Goal: Task Accomplishment & Management: Use online tool/utility

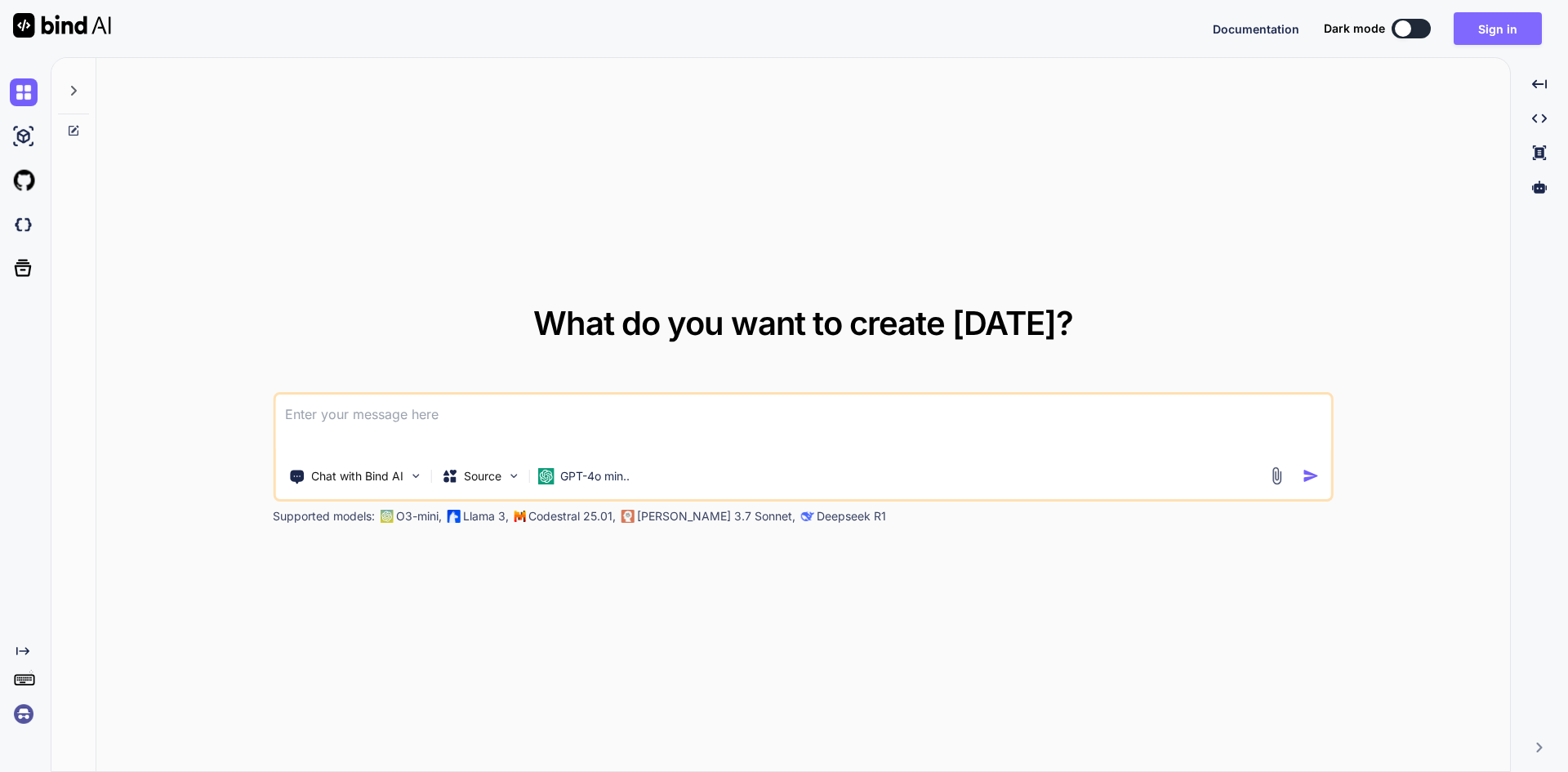
click at [1503, 20] on button "Sign in" at bounding box center [1497, 28] width 88 height 33
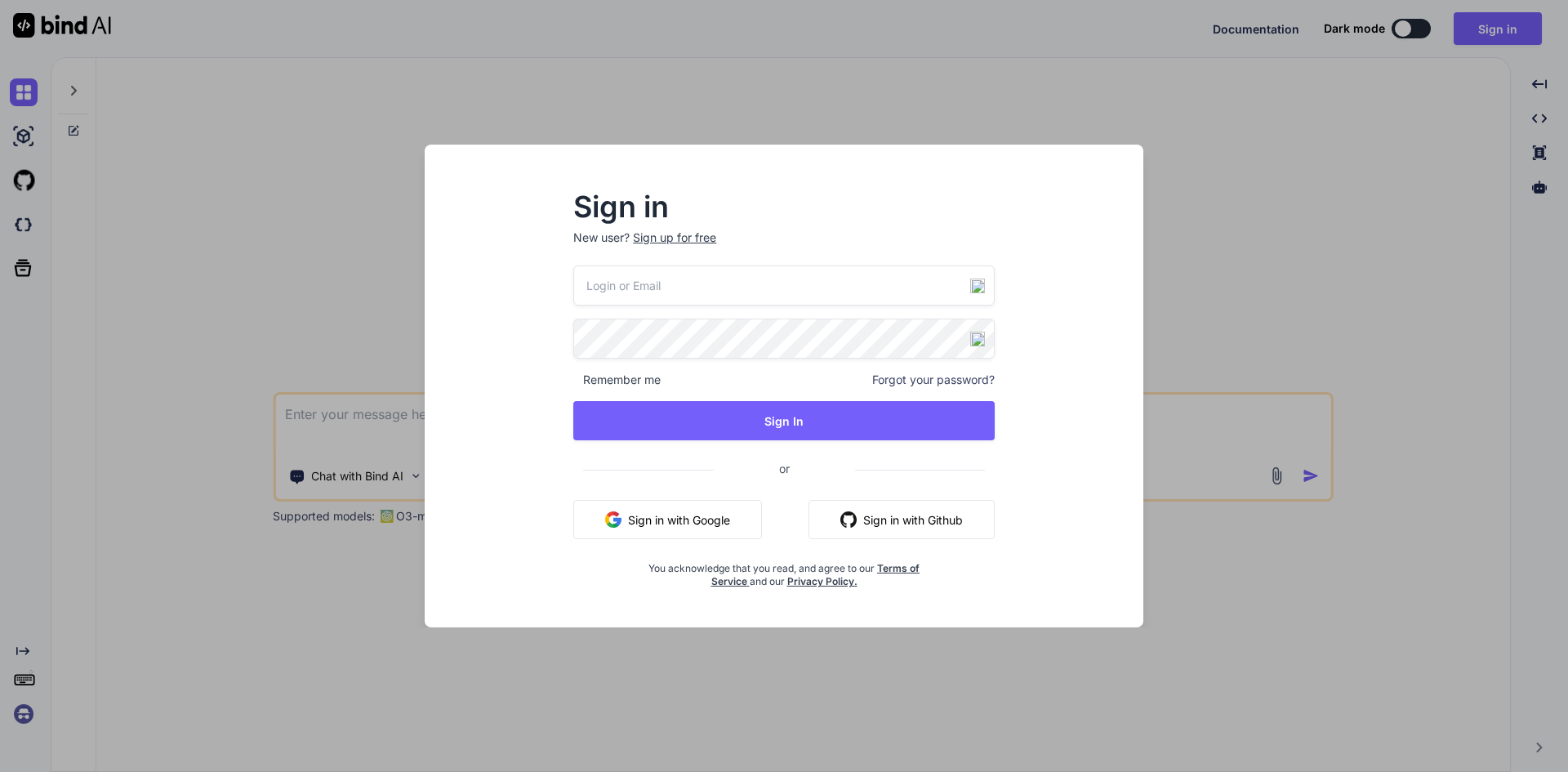
click at [669, 282] on input "email" at bounding box center [784, 286] width 422 height 40
paste input "[EMAIL_ADDRESS][DOMAIN_NAME]"
type input "[EMAIL_ADDRESS][DOMAIN_NAME]"
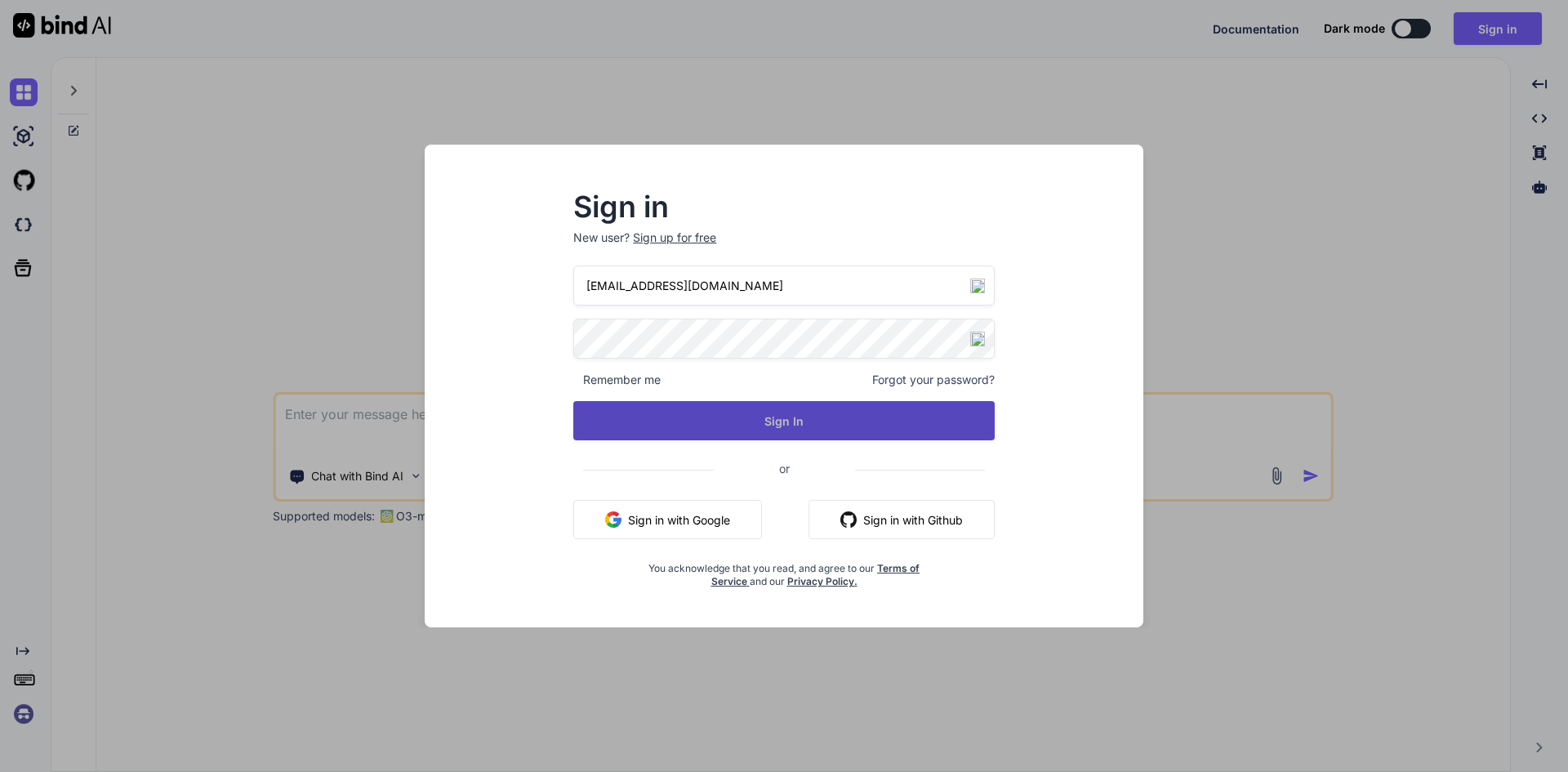
click at [756, 430] on button "Sign In" at bounding box center [784, 420] width 422 height 39
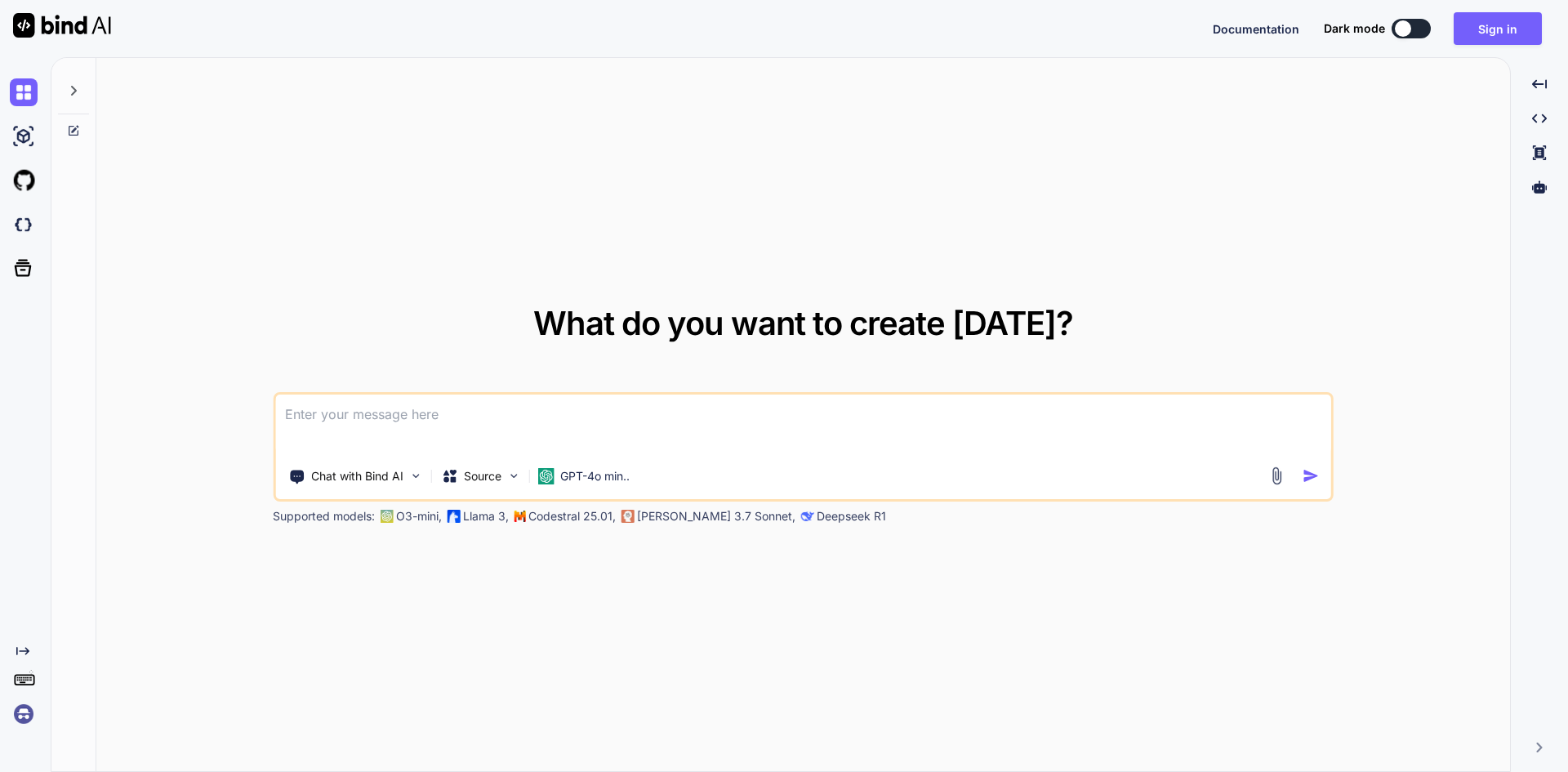
click at [69, 103] on div at bounding box center [73, 86] width 31 height 57
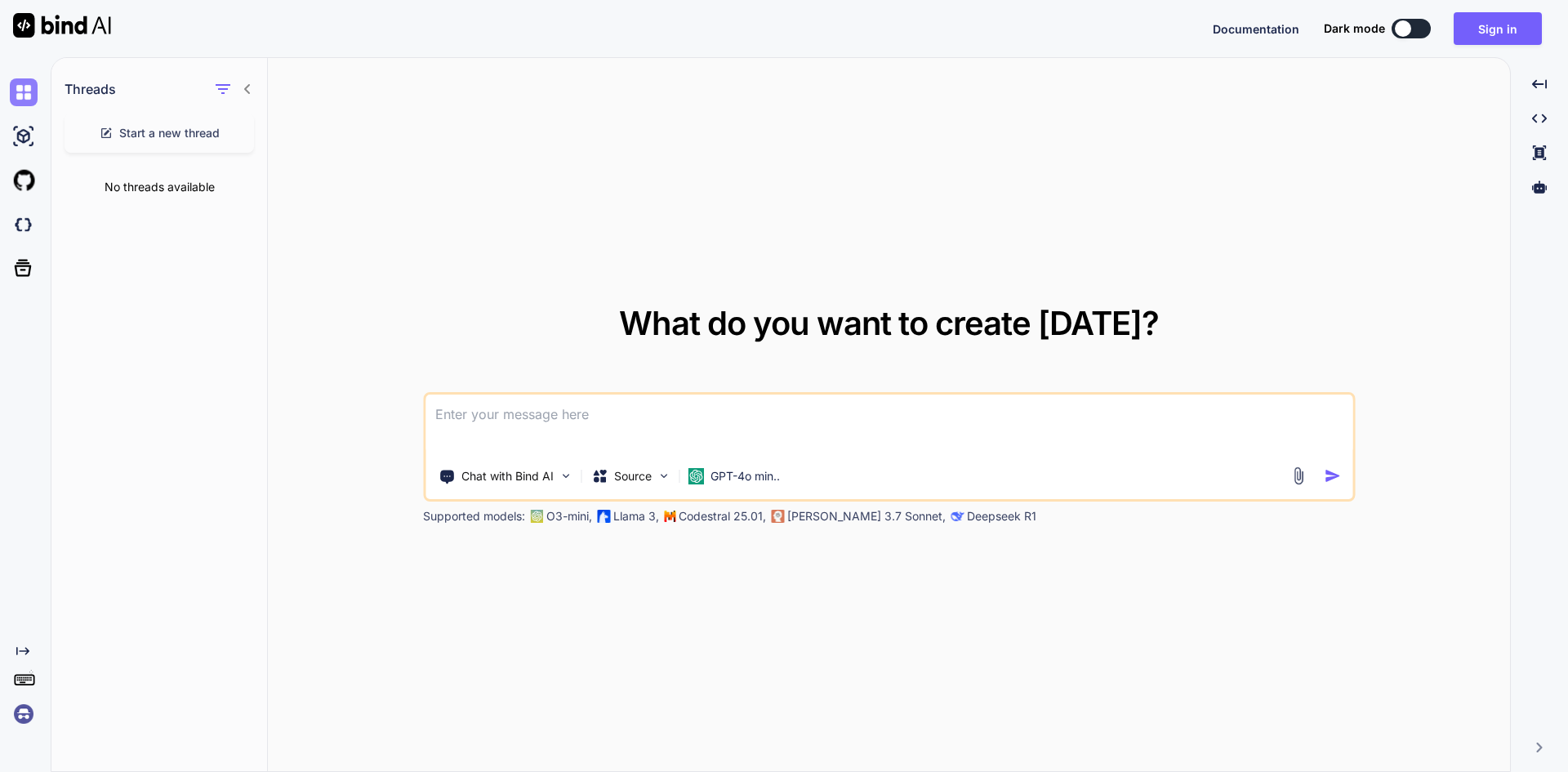
click at [20, 97] on img at bounding box center [24, 93] width 28 height 28
click at [26, 721] on img at bounding box center [24, 714] width 28 height 28
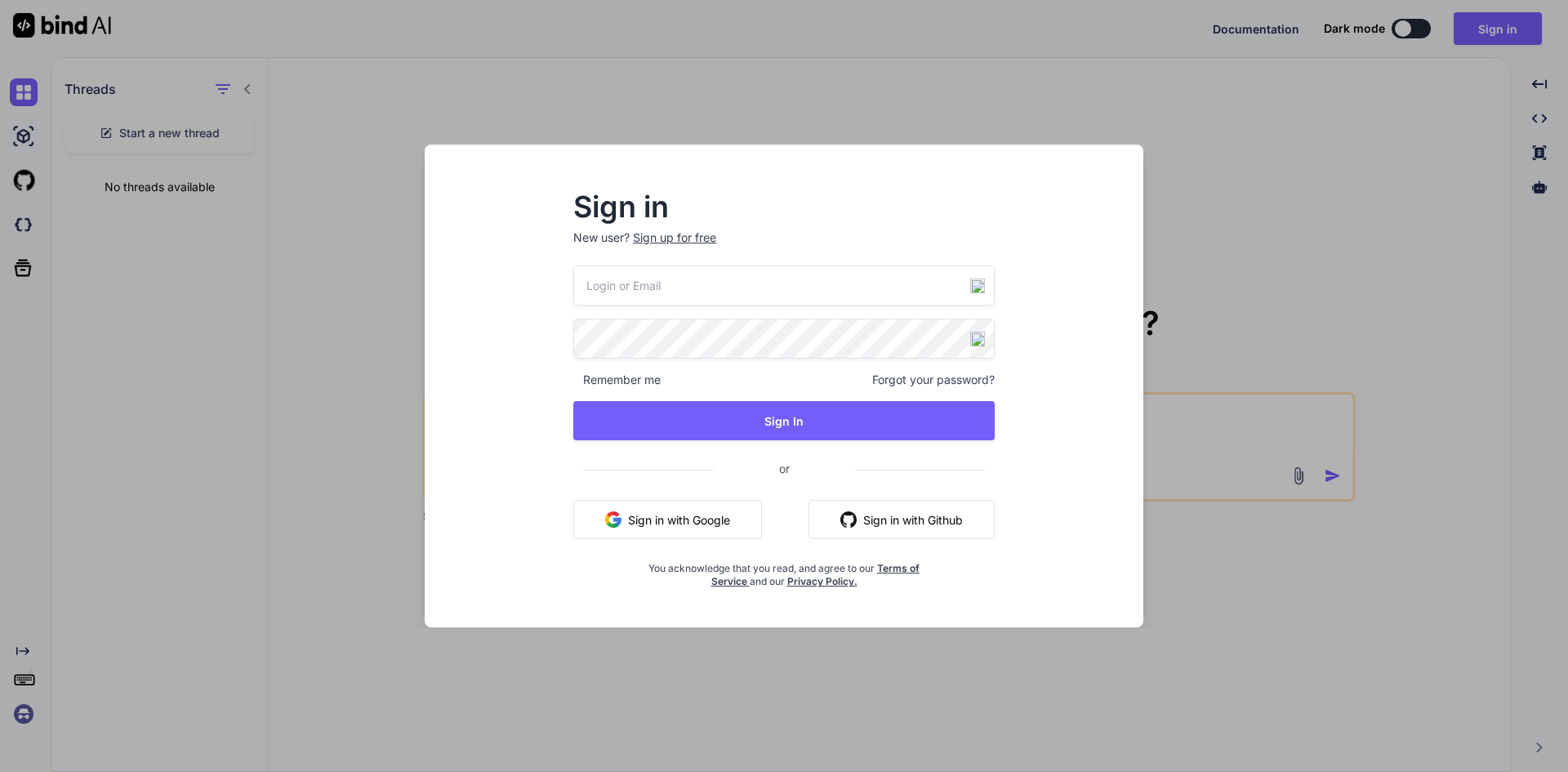
click at [141, 653] on div "Sign in New user? Sign up for free Remember me Forgot your password? Sign In or…" at bounding box center [784, 386] width 1568 height 772
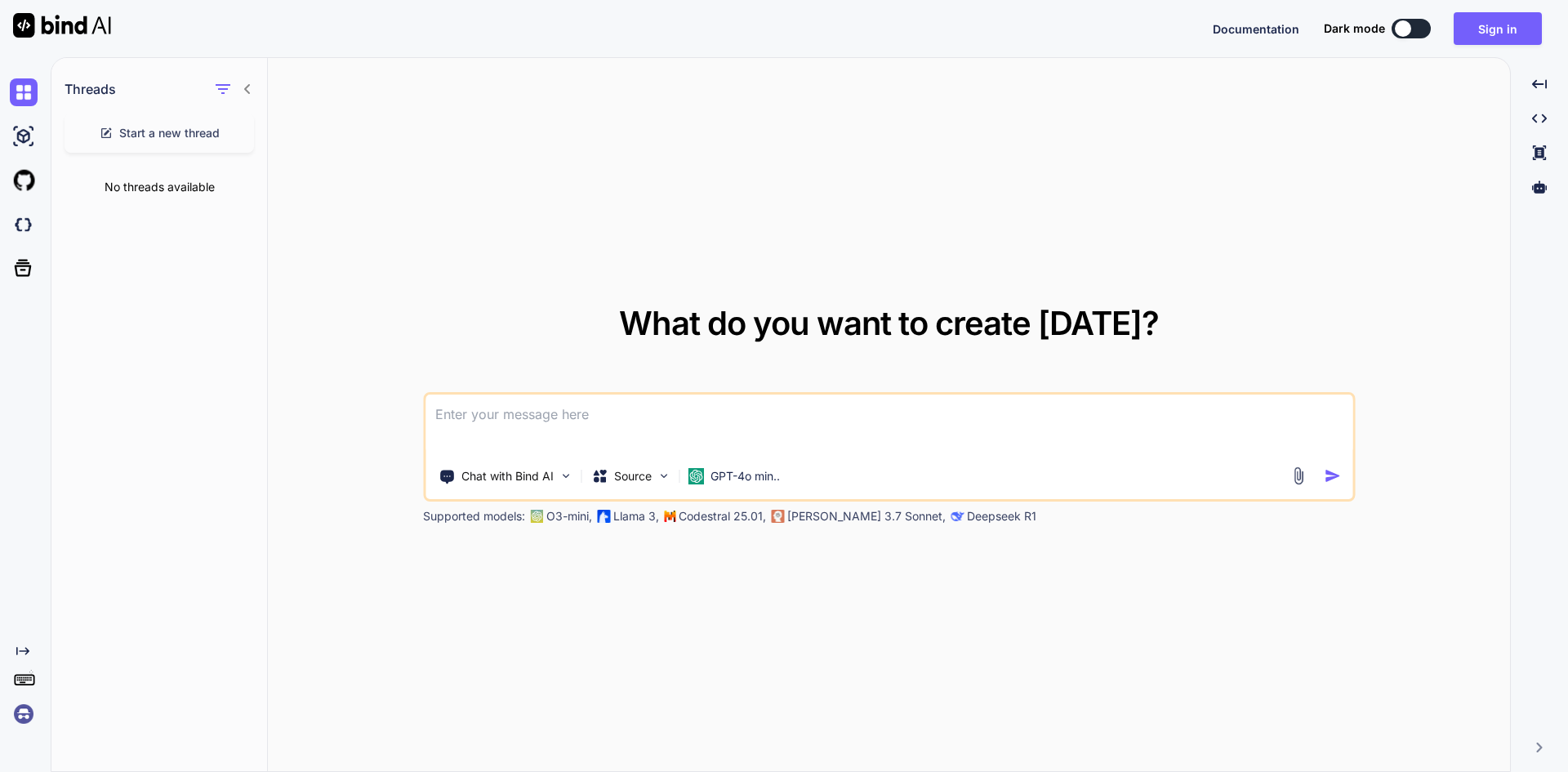
click at [26, 683] on icon at bounding box center [24, 678] width 23 height 23
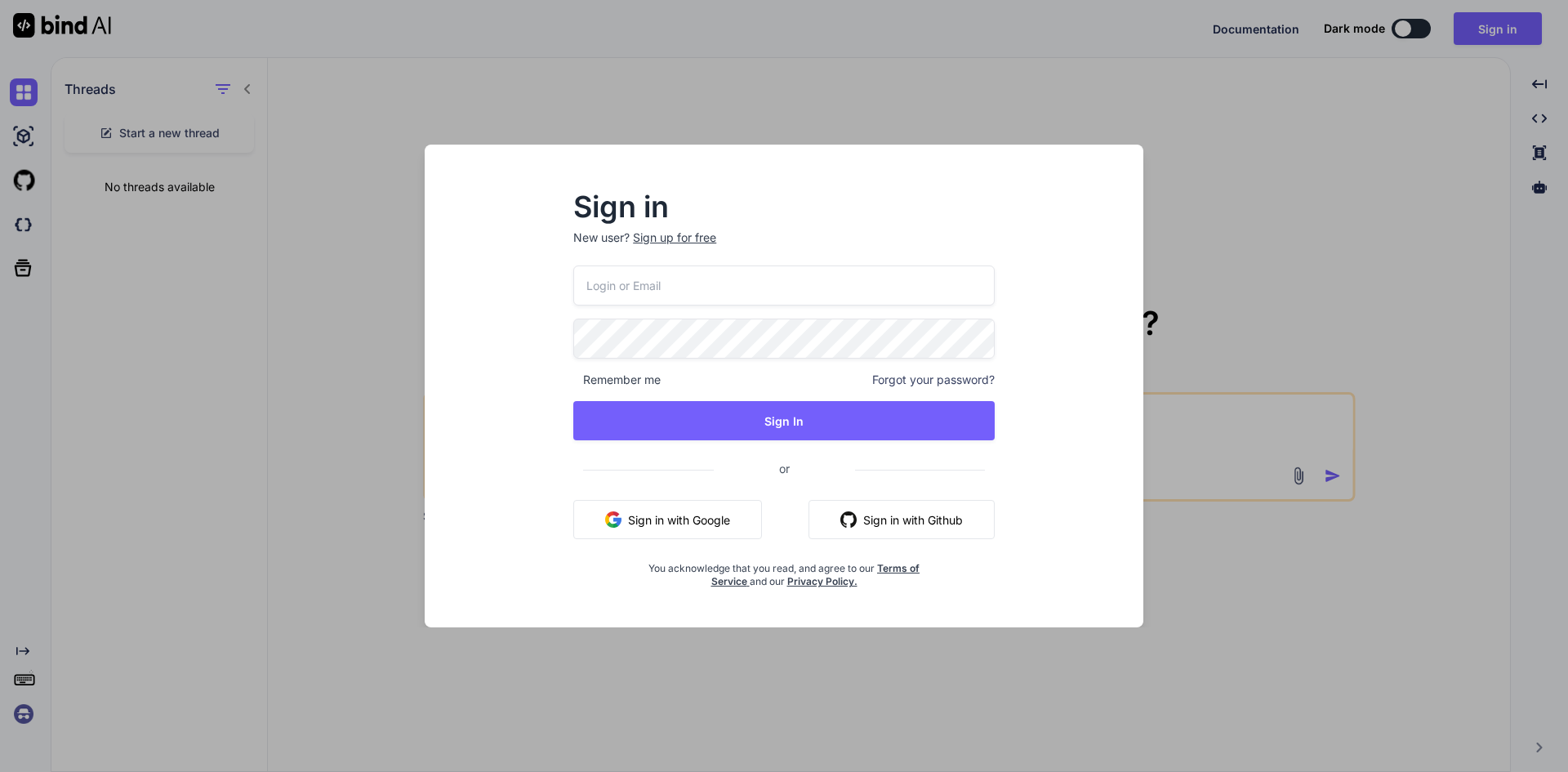
click at [123, 618] on div "Sign in New user? Sign up for free Remember me Forgot your password? Sign In or…" at bounding box center [784, 386] width 1568 height 772
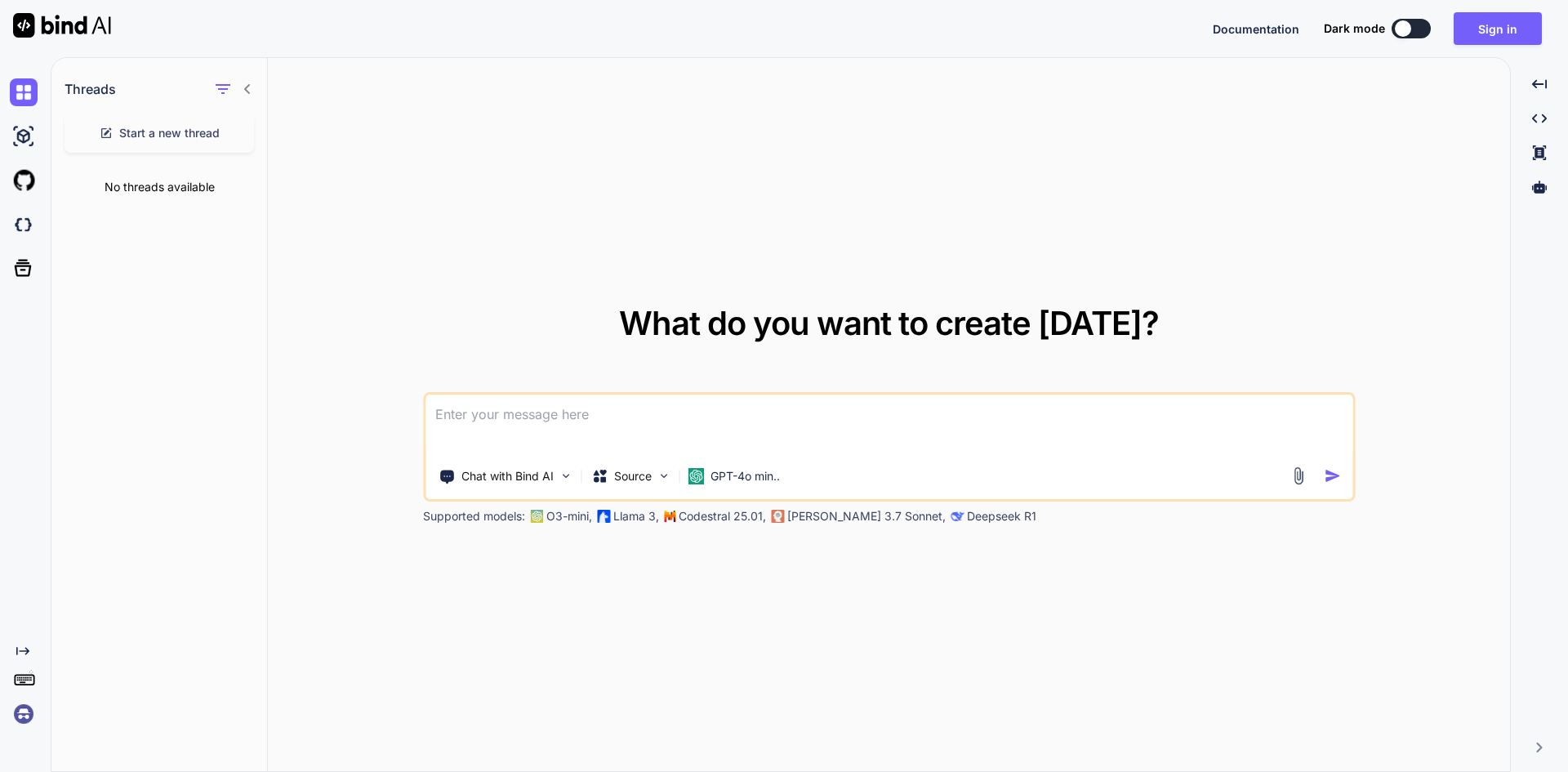
click at [19, 653] on icon "Created with Pixso." at bounding box center [22, 651] width 13 height 13
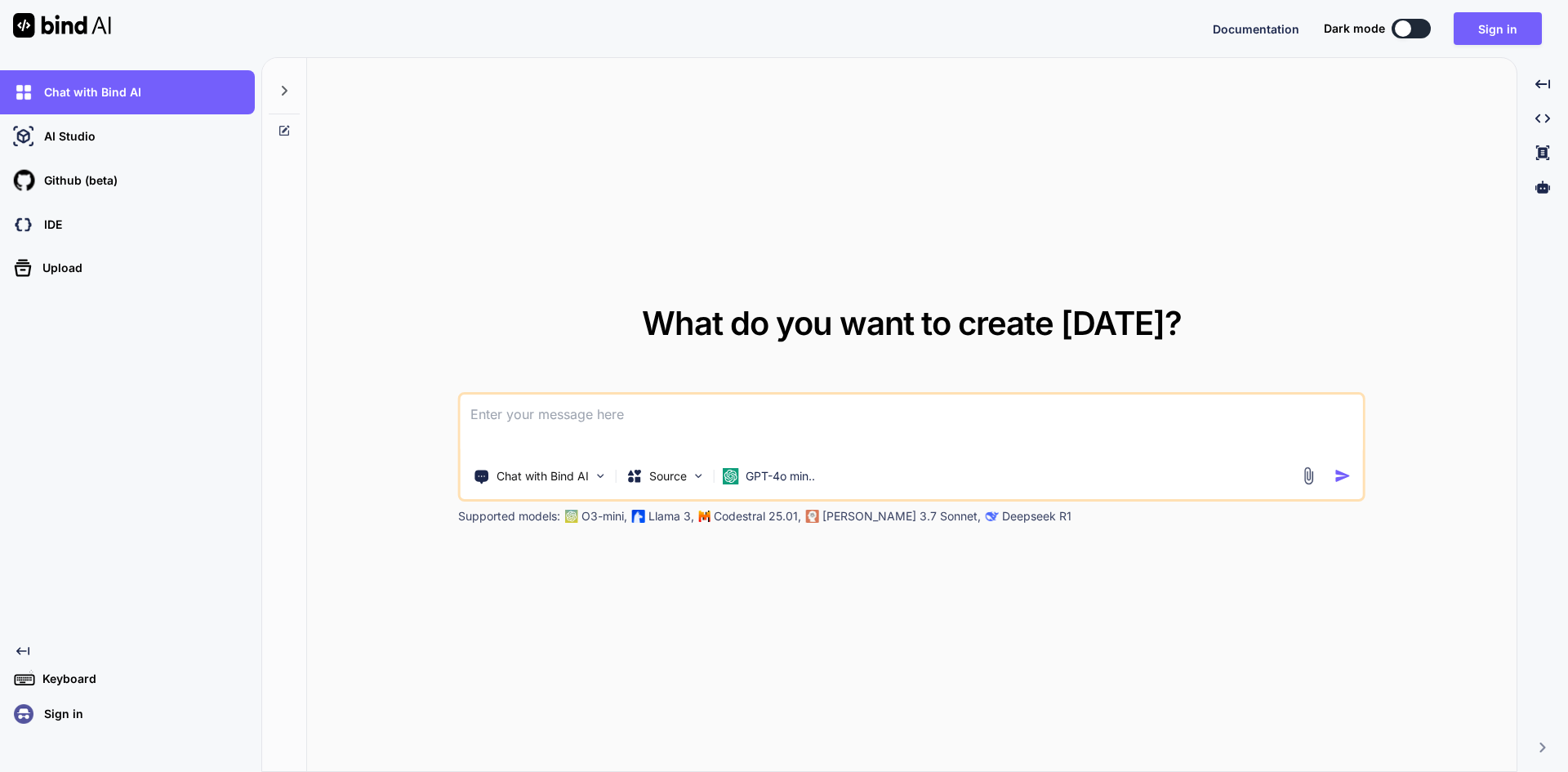
click at [70, 19] on img at bounding box center [62, 25] width 98 height 25
click at [1539, 89] on icon at bounding box center [1542, 84] width 15 height 9
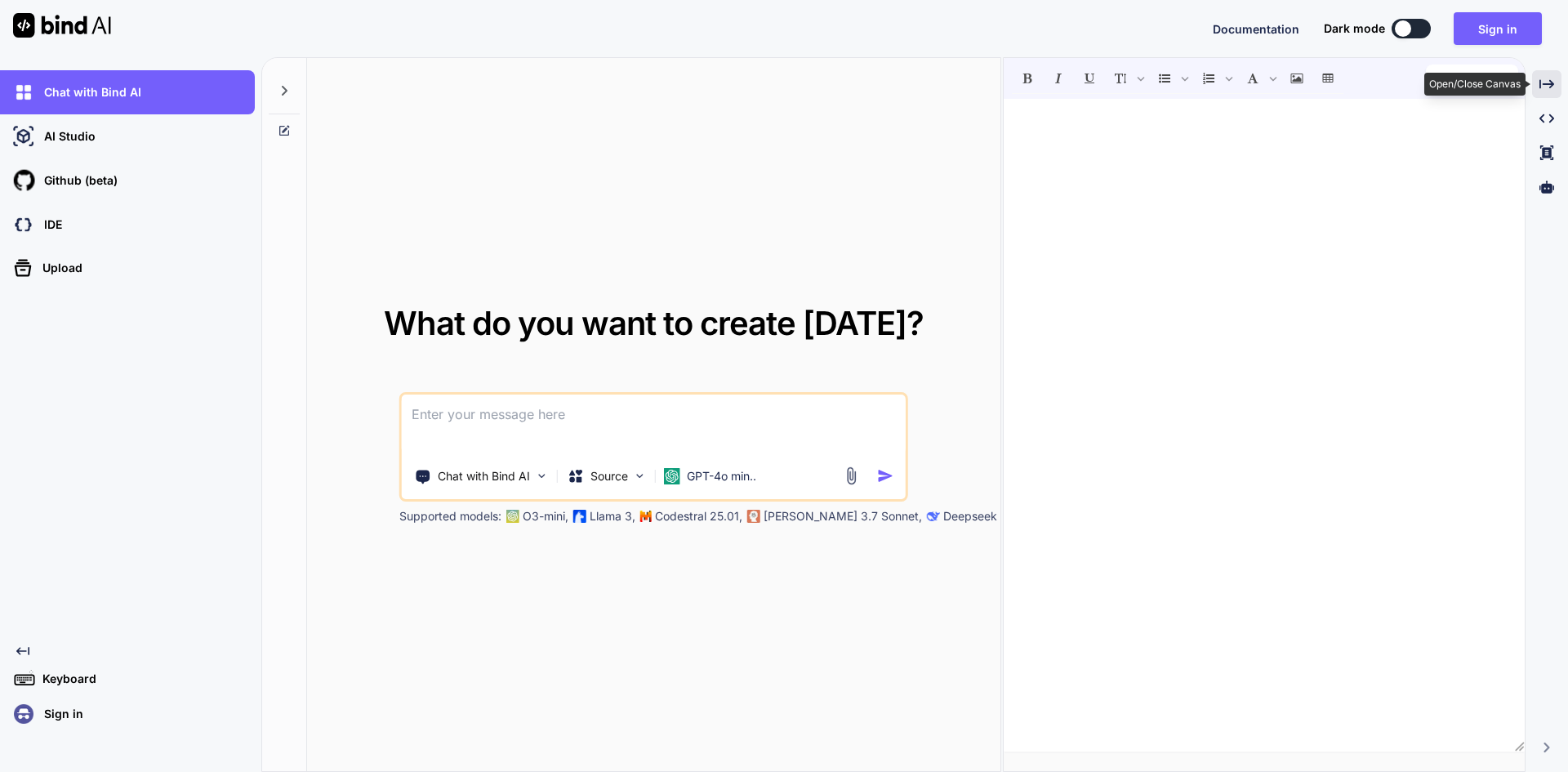
click at [1539, 89] on icon at bounding box center [1546, 84] width 15 height 9
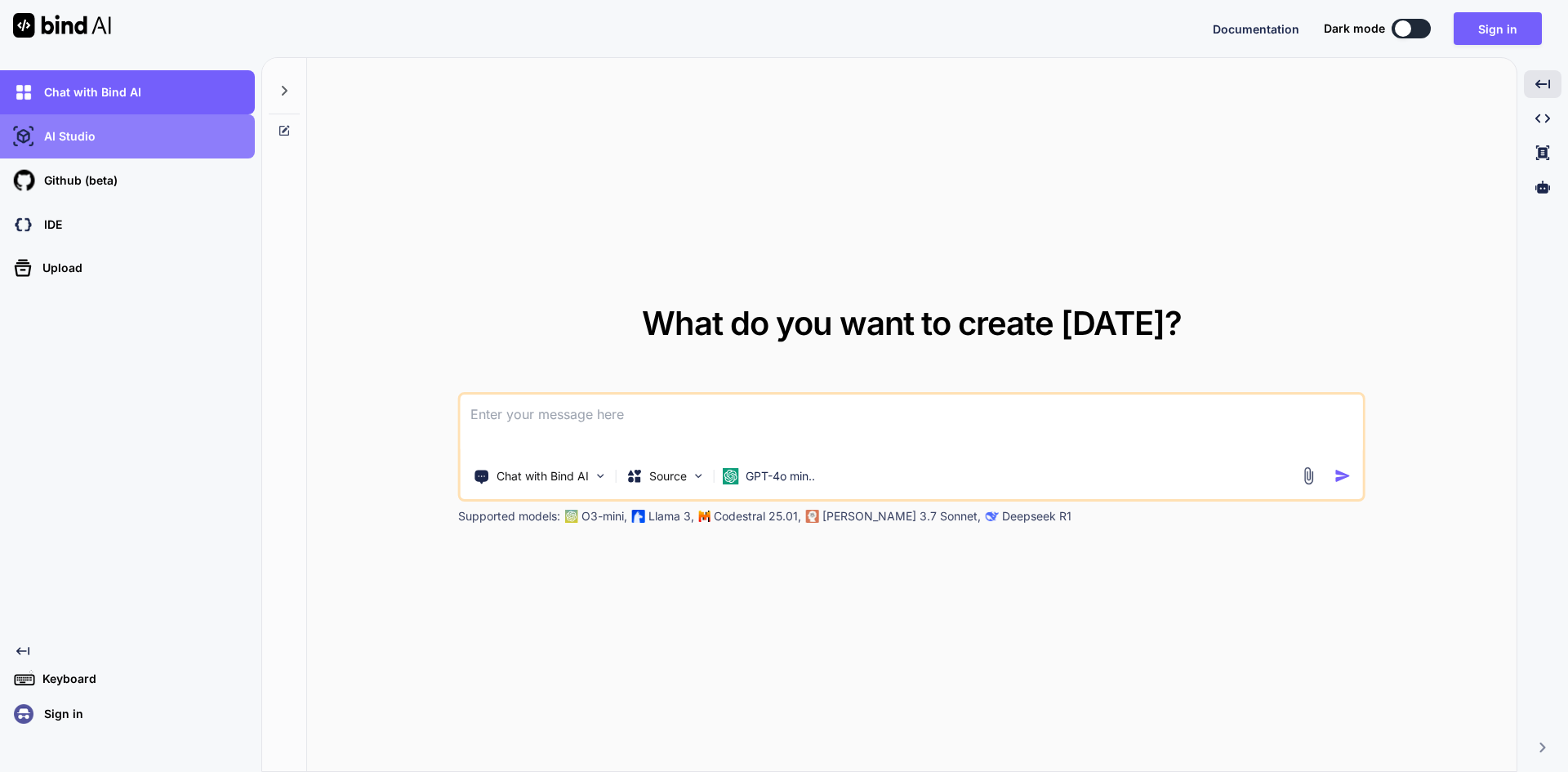
click at [155, 143] on div "AI Studio" at bounding box center [132, 136] width 245 height 28
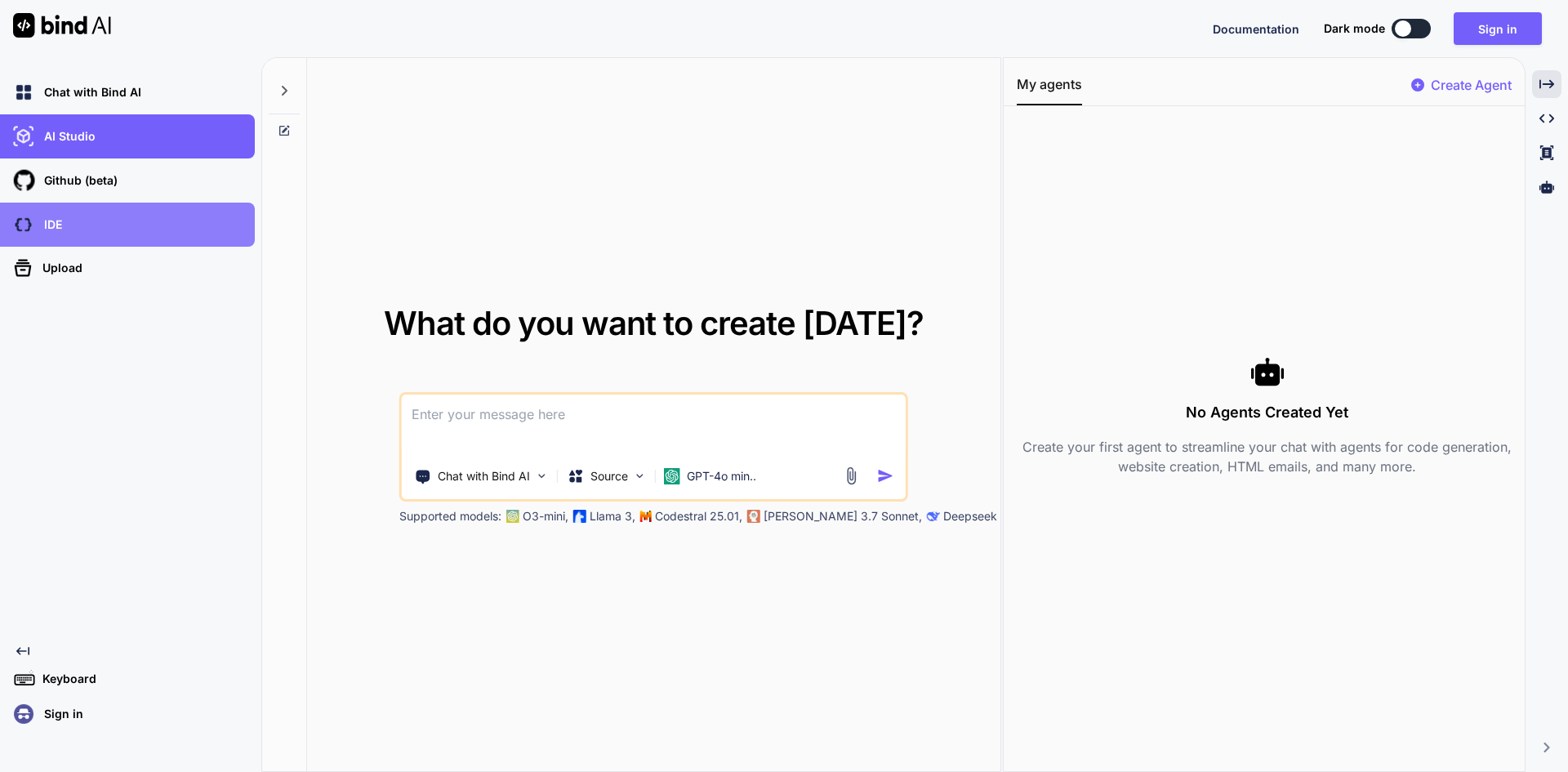
click at [139, 231] on div "IDE" at bounding box center [132, 225] width 245 height 28
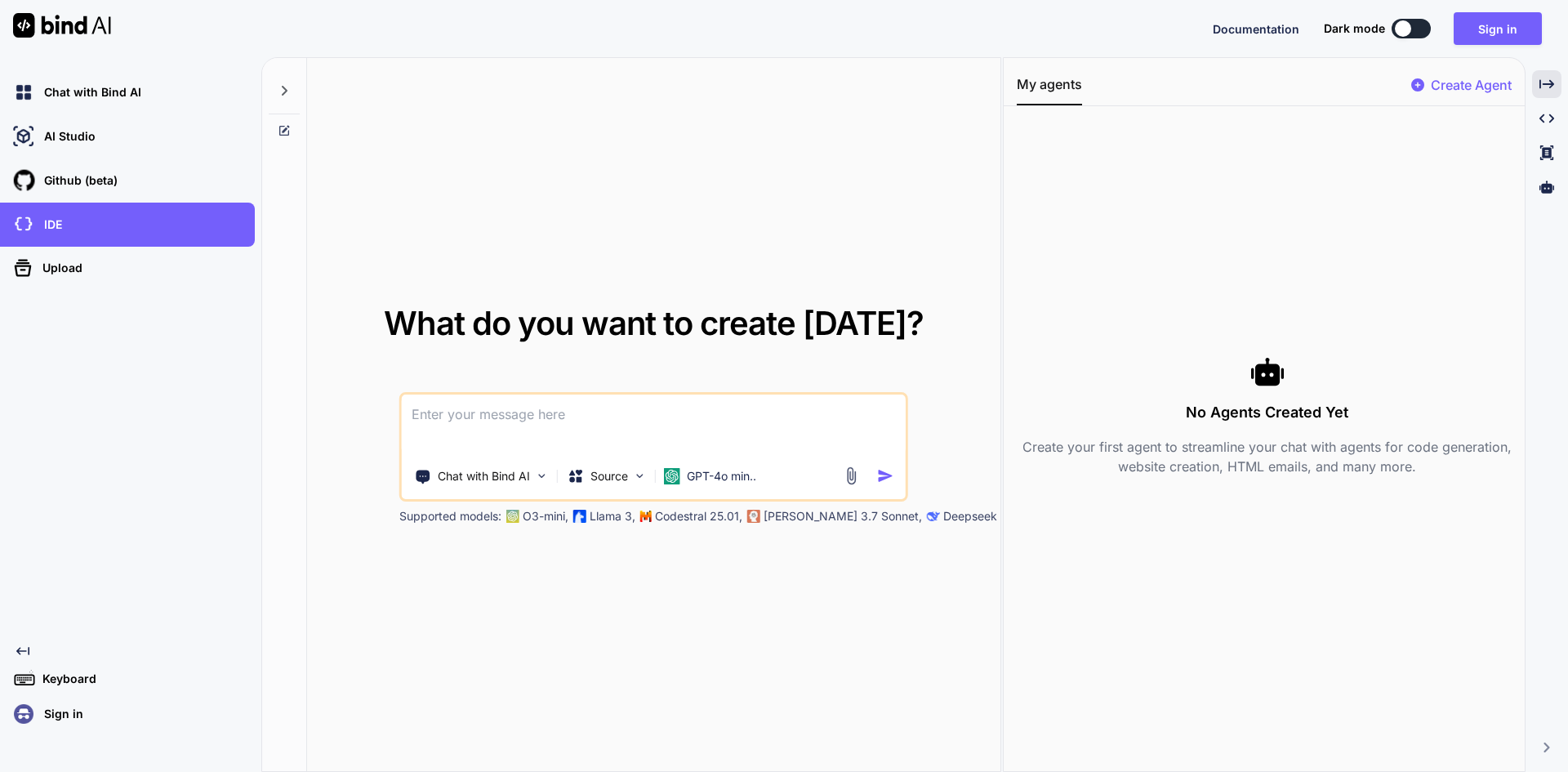
click at [1066, 86] on button "My agents" at bounding box center [1050, 90] width 66 height 31
click at [1506, 27] on button "Sign in" at bounding box center [1497, 28] width 88 height 33
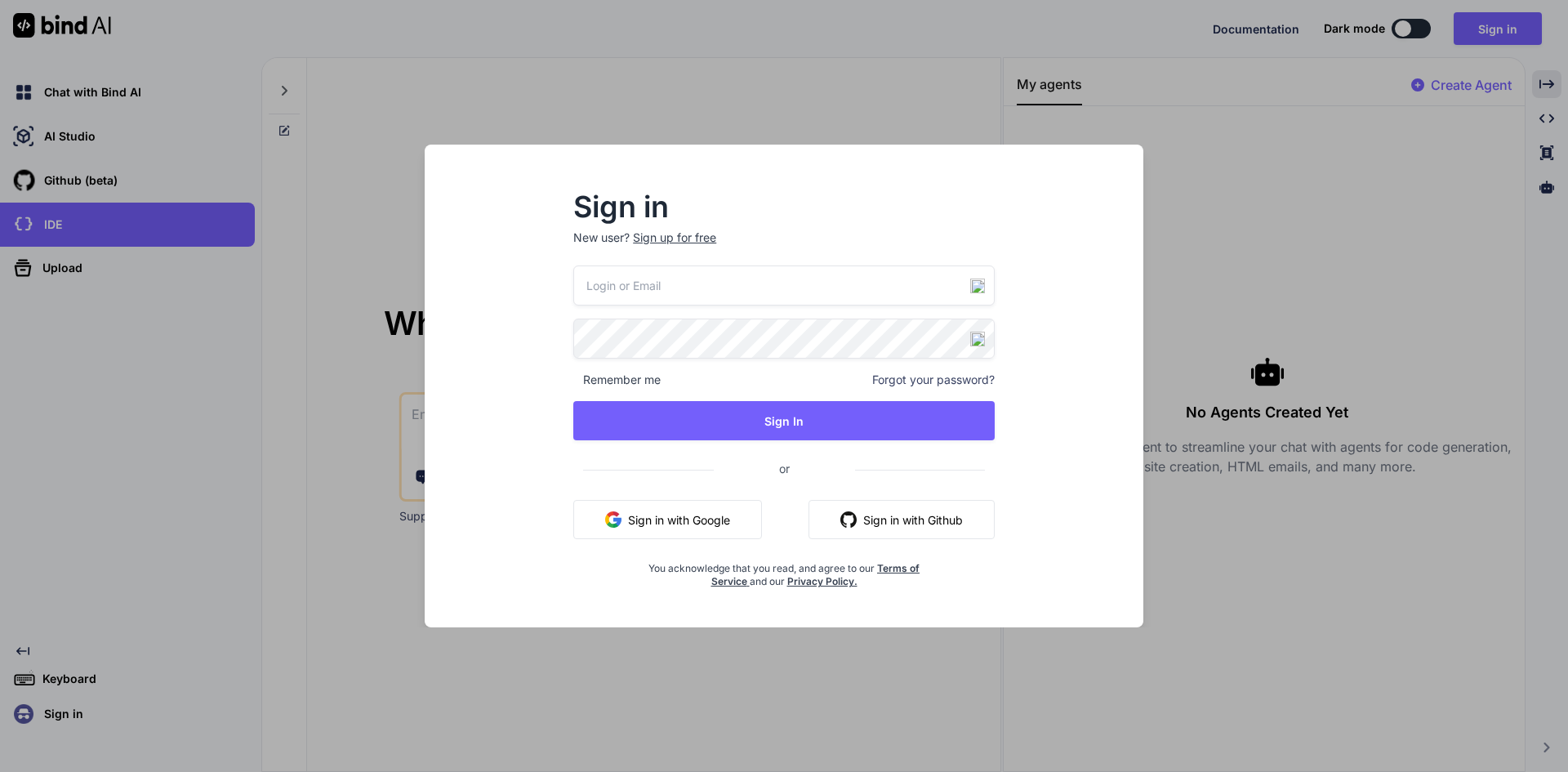
click at [689, 290] on input "email" at bounding box center [784, 286] width 422 height 40
paste input "[EMAIL_ADDRESS][DOMAIN_NAME]"
type input "[EMAIL_ADDRESS][DOMAIN_NAME]"
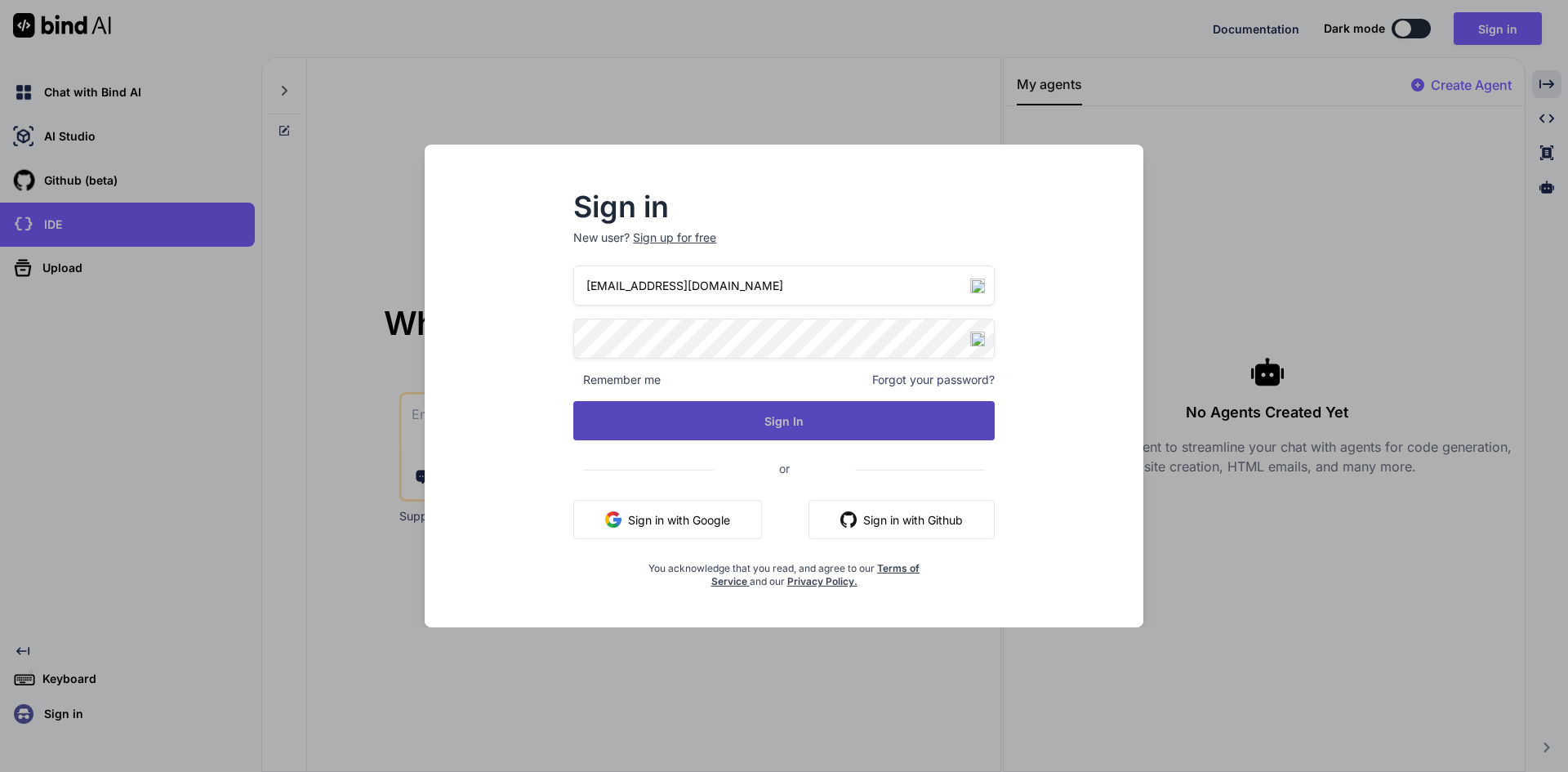
click at [777, 418] on button "Sign In" at bounding box center [784, 420] width 422 height 39
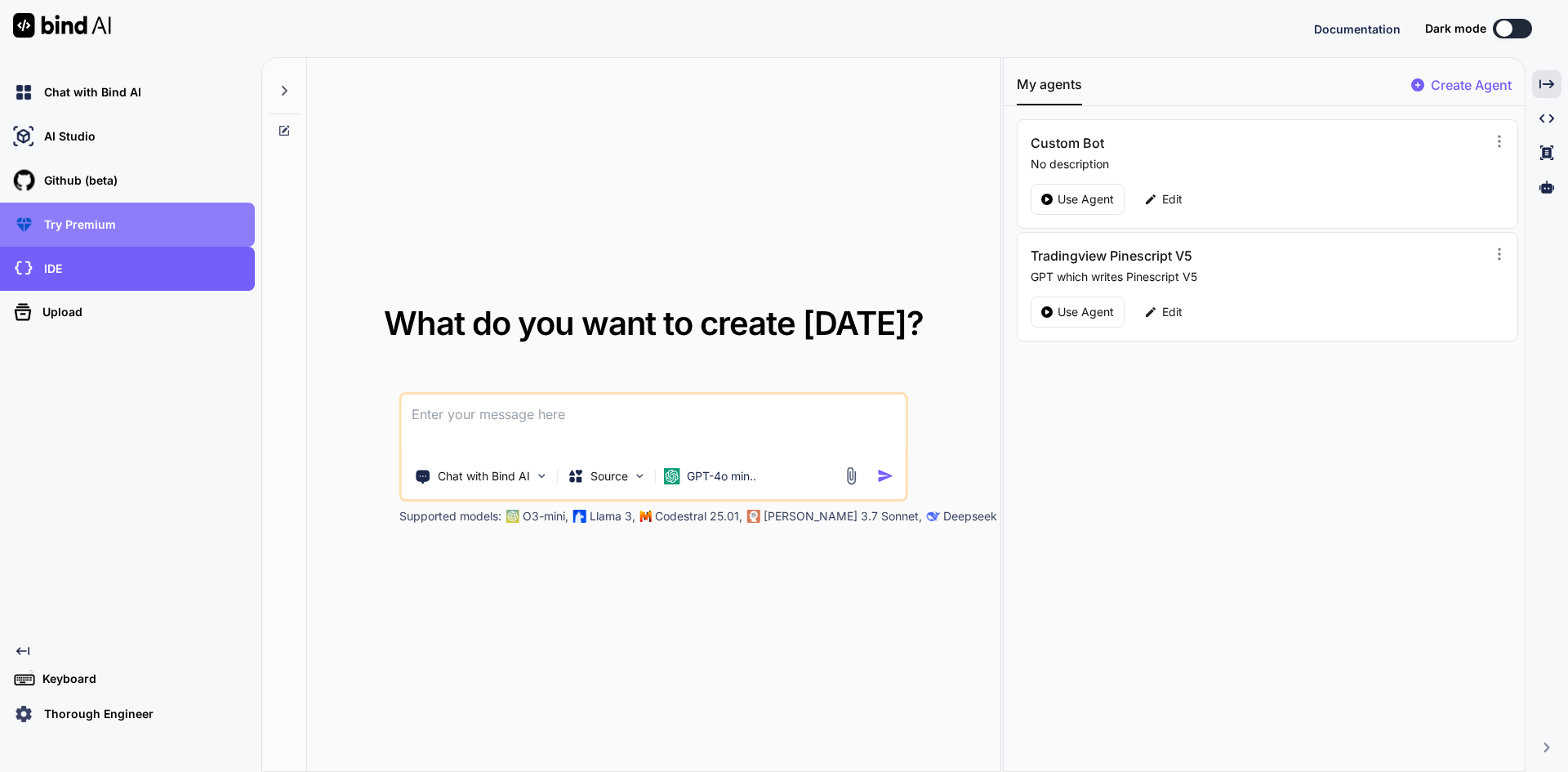
click at [62, 233] on div "Try Premium" at bounding box center [132, 225] width 245 height 28
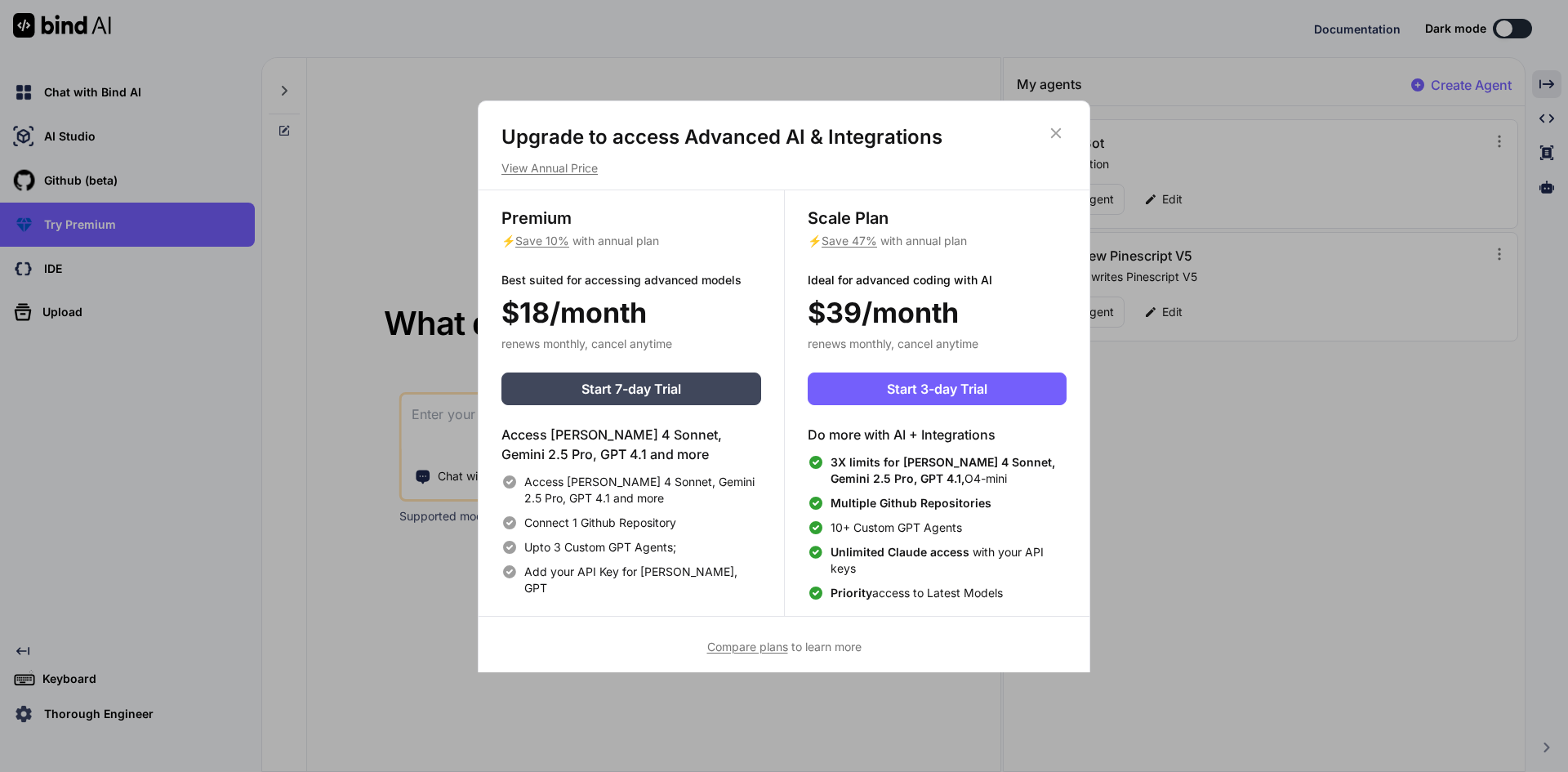
click at [568, 173] on p "View Annual Price" at bounding box center [784, 168] width 565 height 16
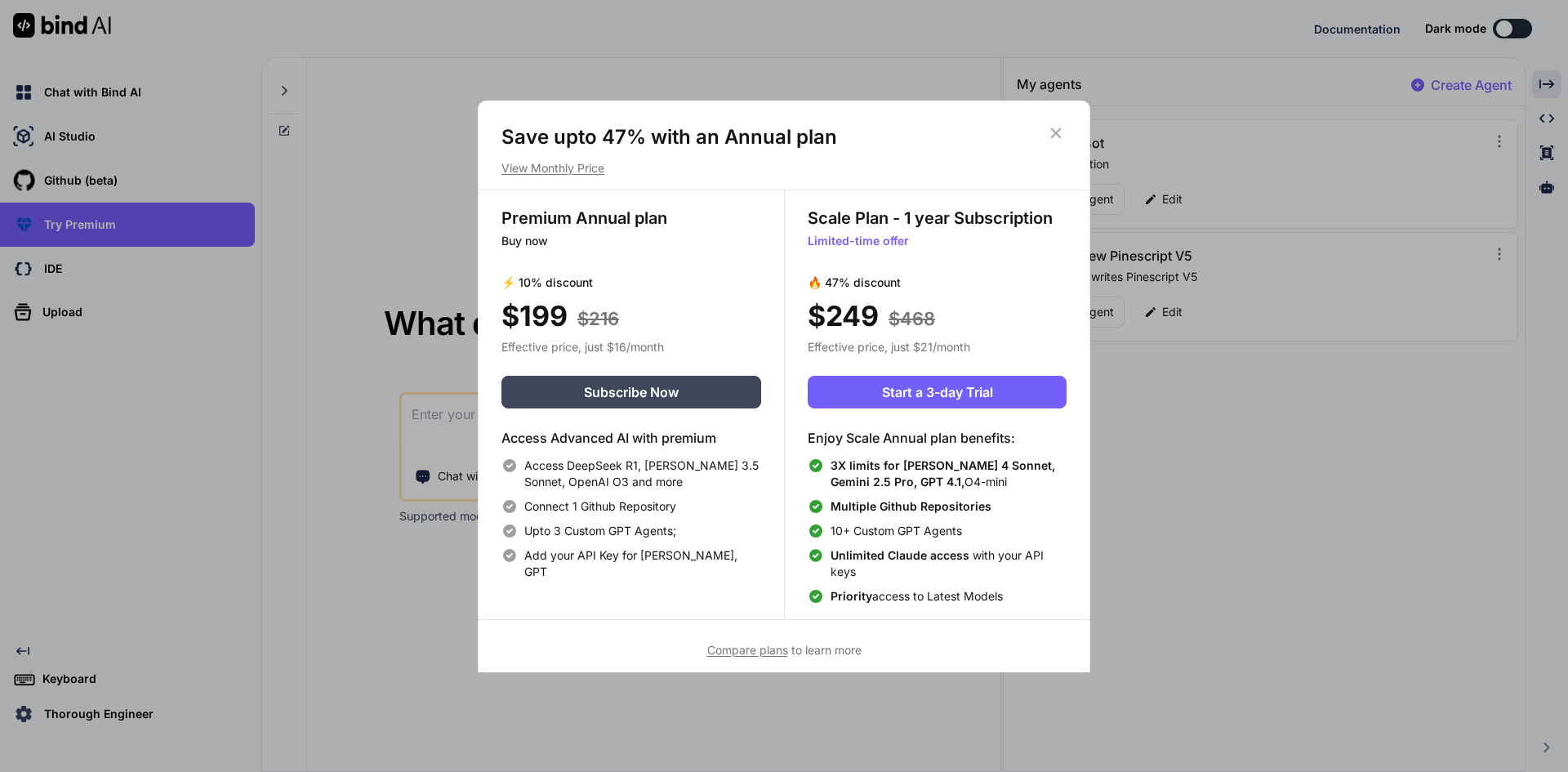
click at [1057, 124] on icon at bounding box center [1056, 133] width 18 height 18
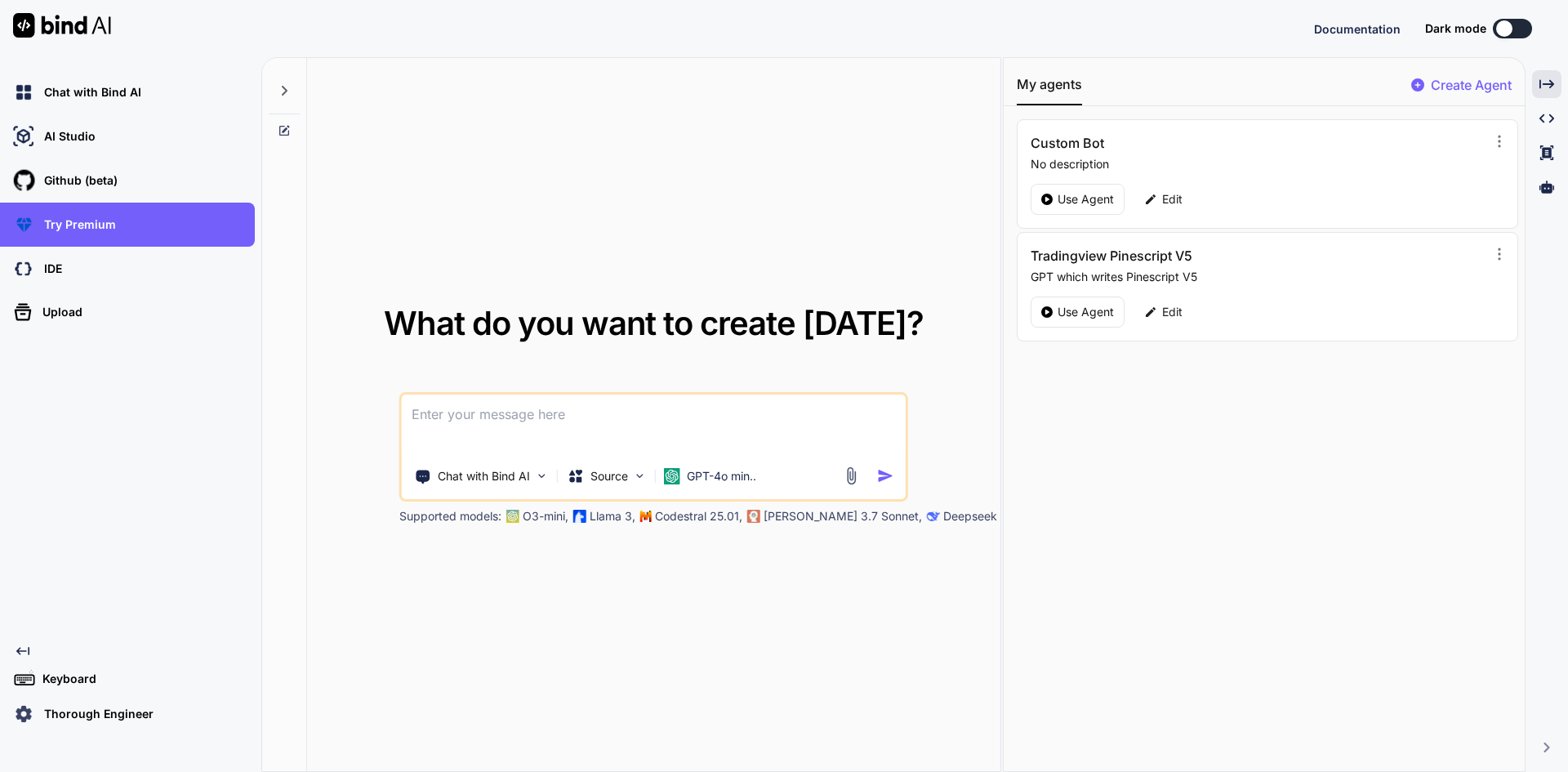
click at [286, 85] on icon at bounding box center [283, 91] width 13 height 13
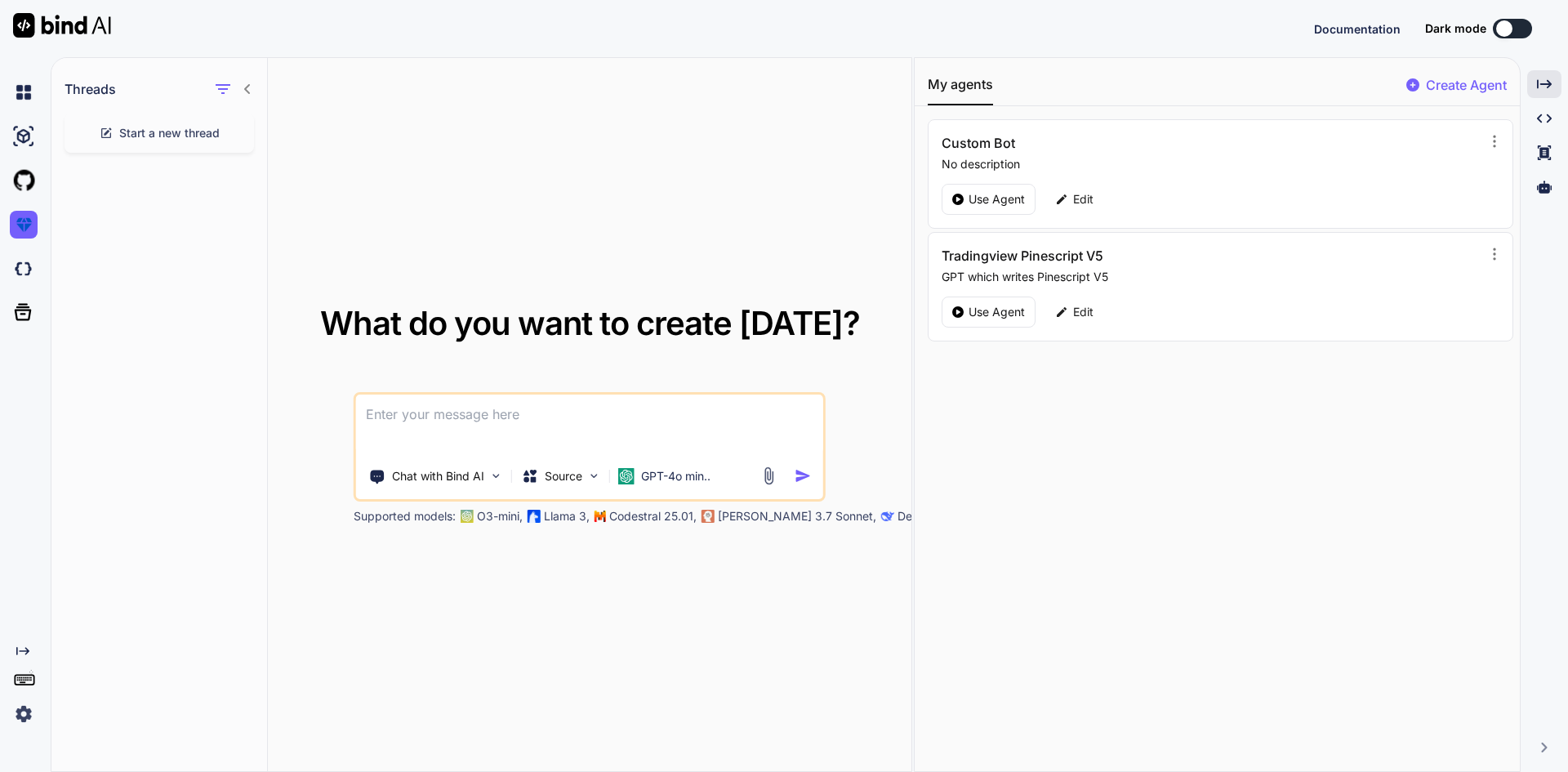
click at [248, 86] on icon at bounding box center [248, 90] width 6 height 10
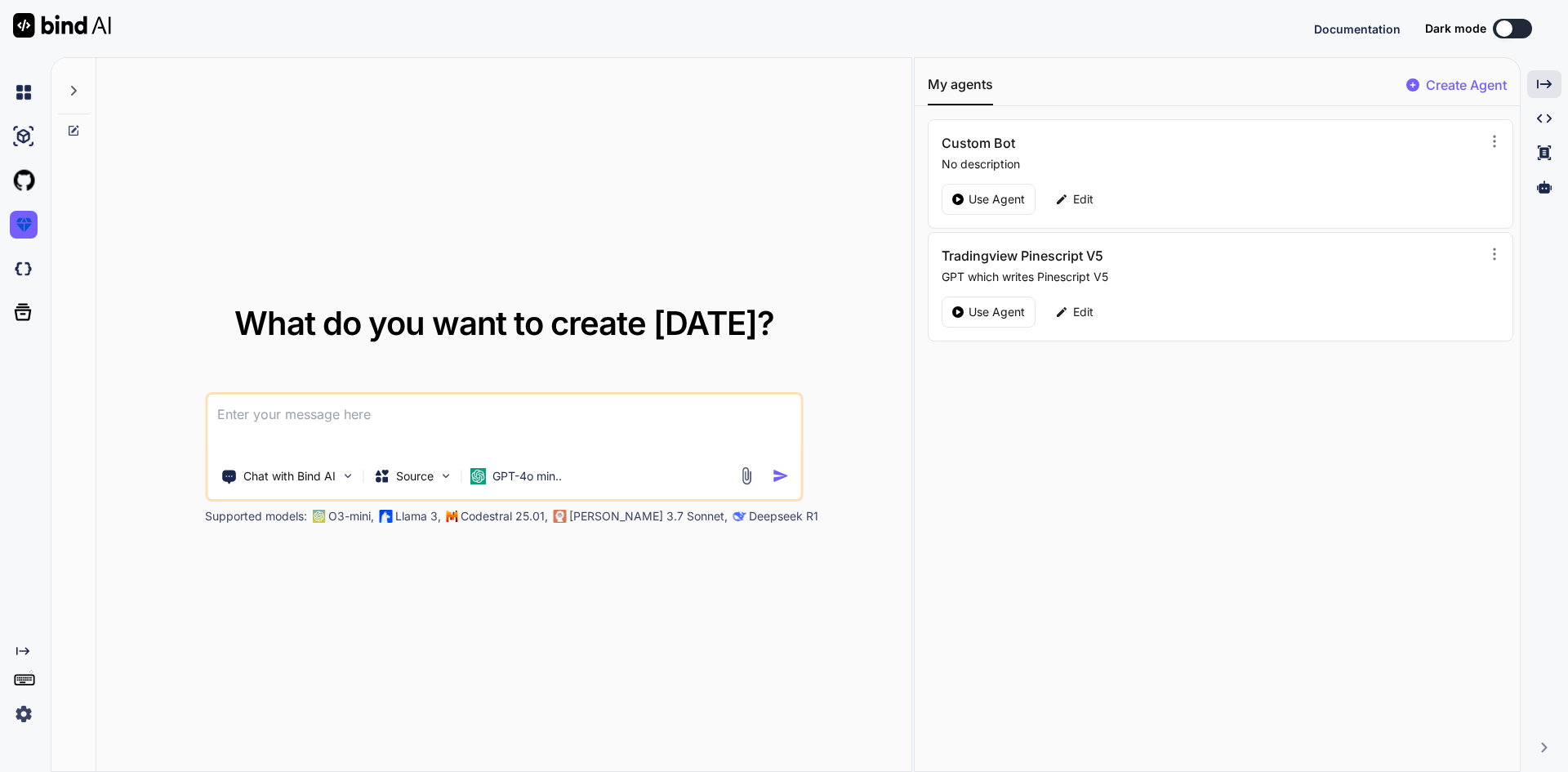
click at [25, 719] on img at bounding box center [24, 714] width 28 height 28
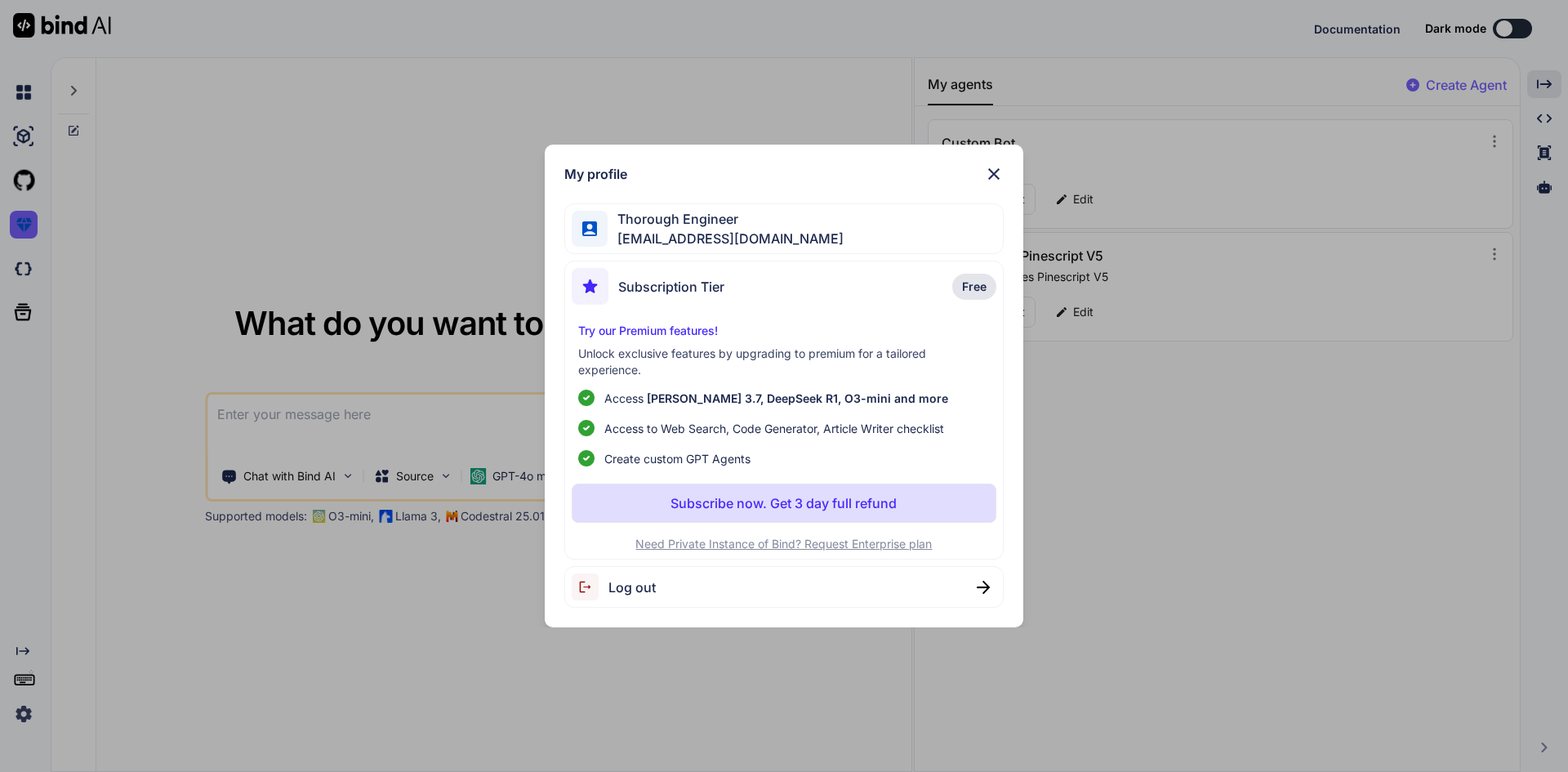
click at [756, 291] on div "Subscription Tier Free" at bounding box center [784, 290] width 426 height 44
click at [710, 241] on span "[EMAIL_ADDRESS][DOMAIN_NAME]" at bounding box center [725, 239] width 236 height 20
click at [707, 288] on span "Subscription Tier" at bounding box center [671, 287] width 106 height 20
click at [693, 340] on div "Try our Premium features! Unlock exclusive features by upgrading to premium for…" at bounding box center [784, 394] width 426 height 144
click at [970, 288] on span "Free" at bounding box center [974, 287] width 25 height 16
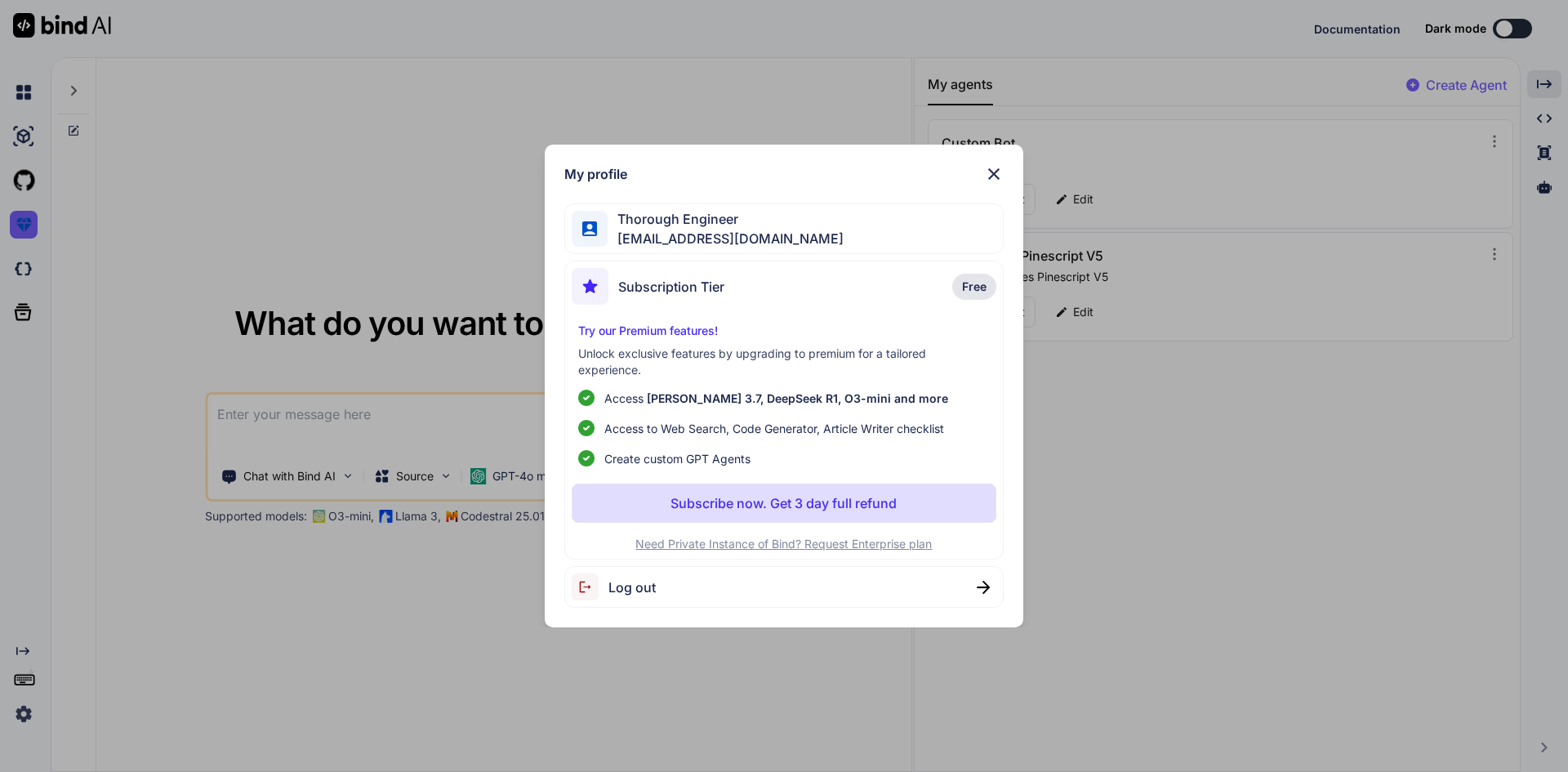
click at [713, 291] on span "Subscription Tier" at bounding box center [671, 287] width 106 height 20
click at [995, 180] on img at bounding box center [994, 174] width 20 height 20
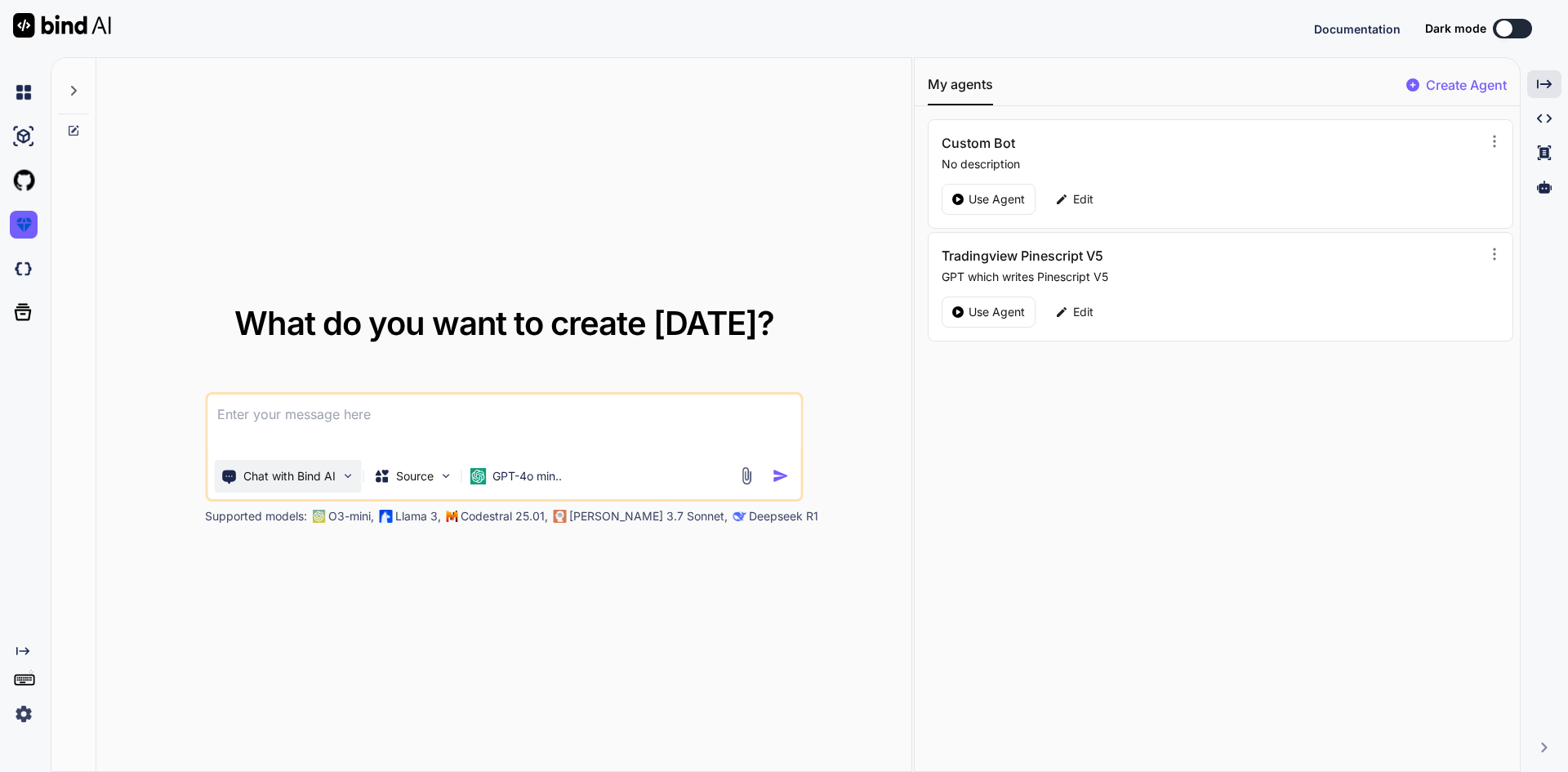
click at [357, 483] on div "Chat with Bind AI" at bounding box center [287, 476] width 147 height 33
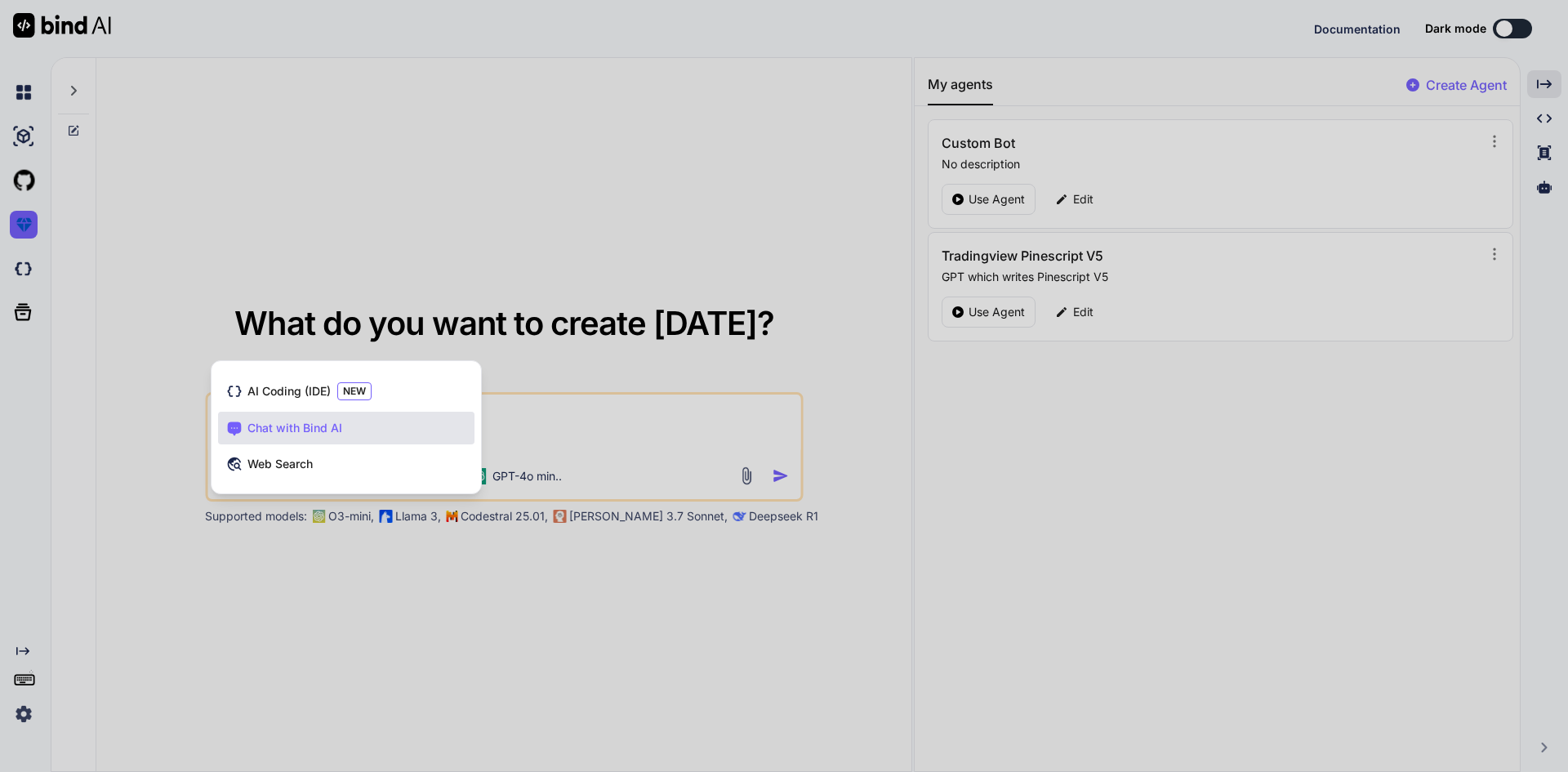
click at [570, 409] on div at bounding box center [784, 386] width 1568 height 772
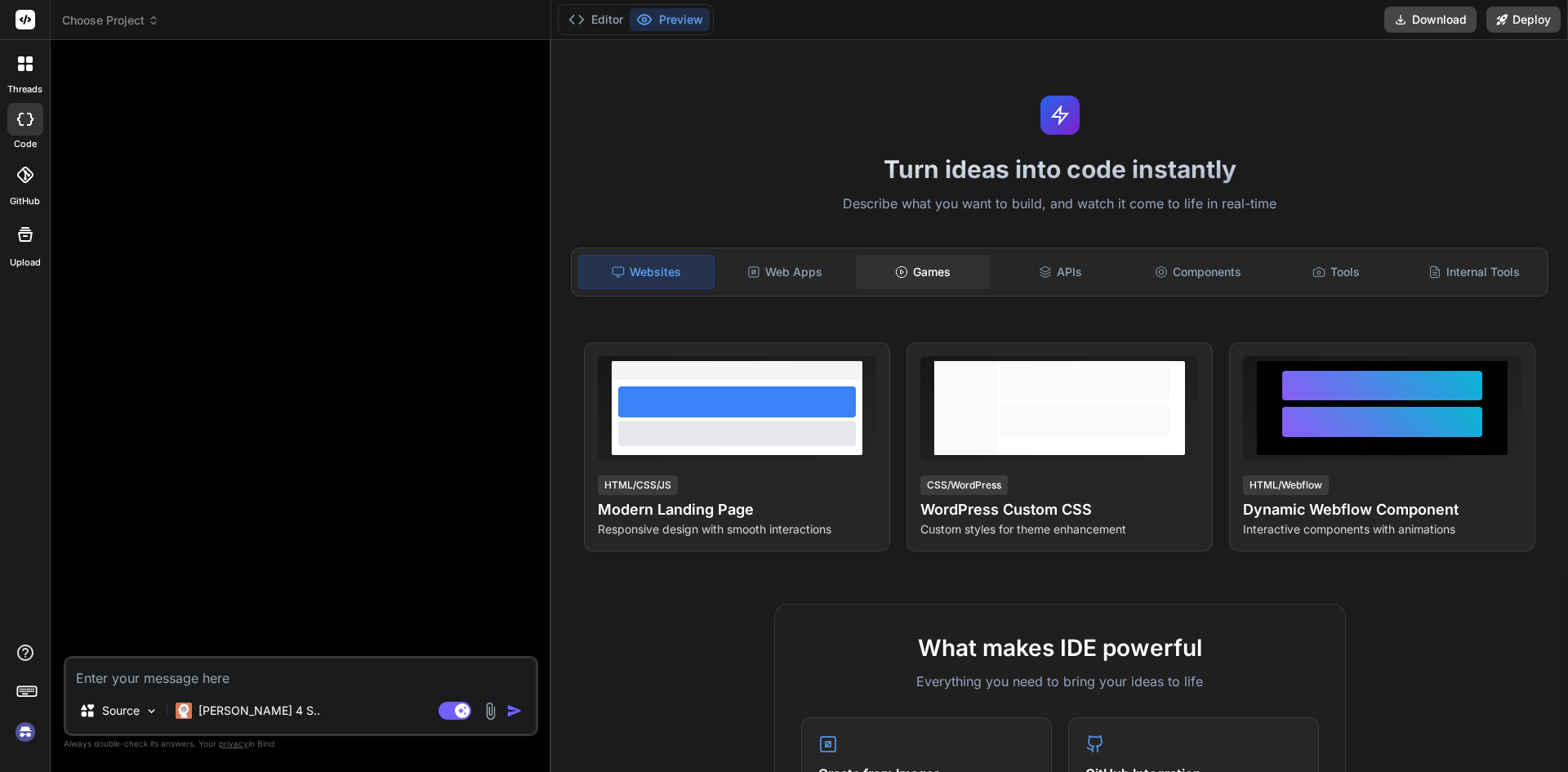
click at [920, 279] on div "Games" at bounding box center [924, 272] width 135 height 35
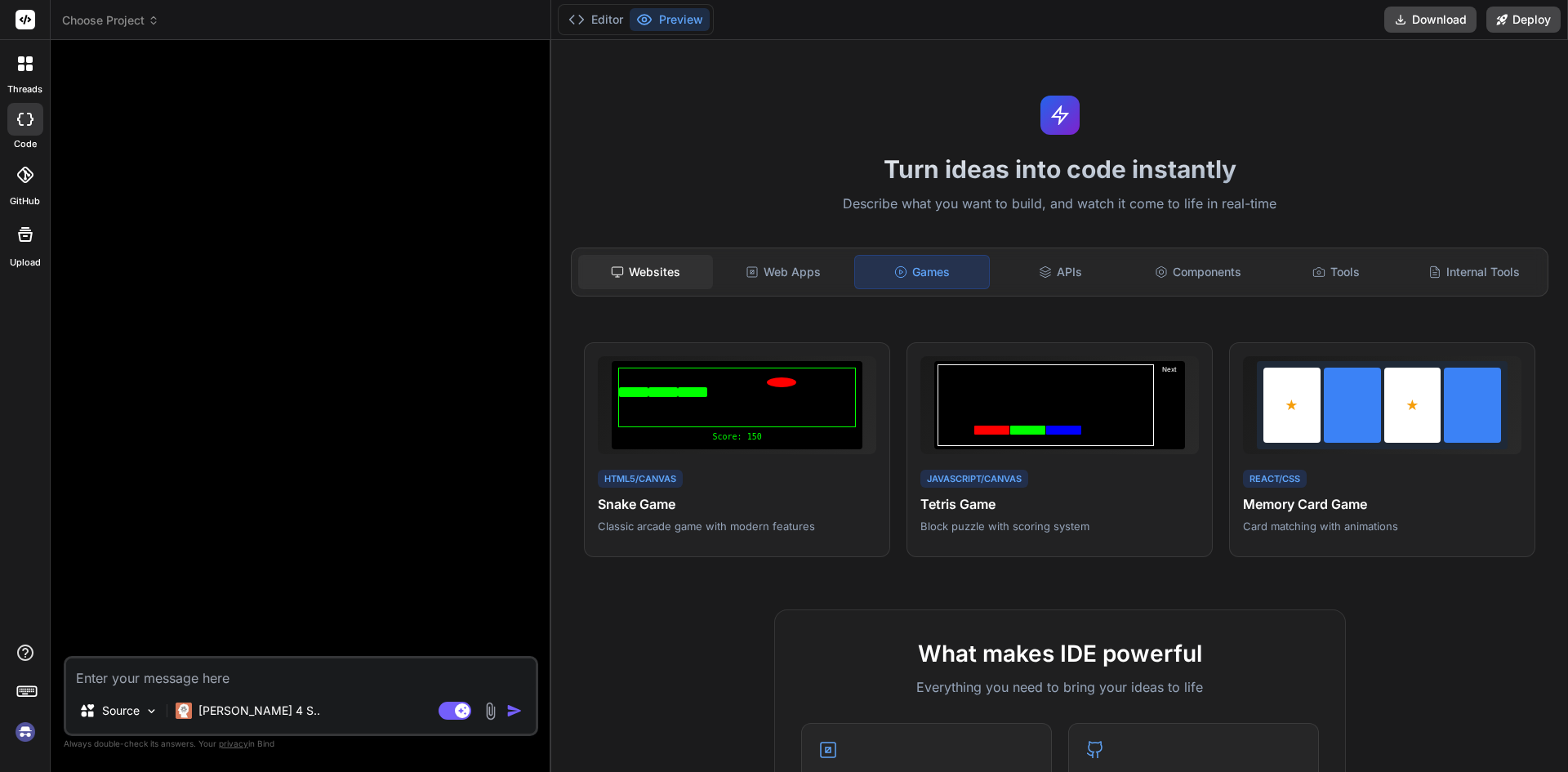
click at [643, 277] on div "Websites" at bounding box center [646, 272] width 135 height 35
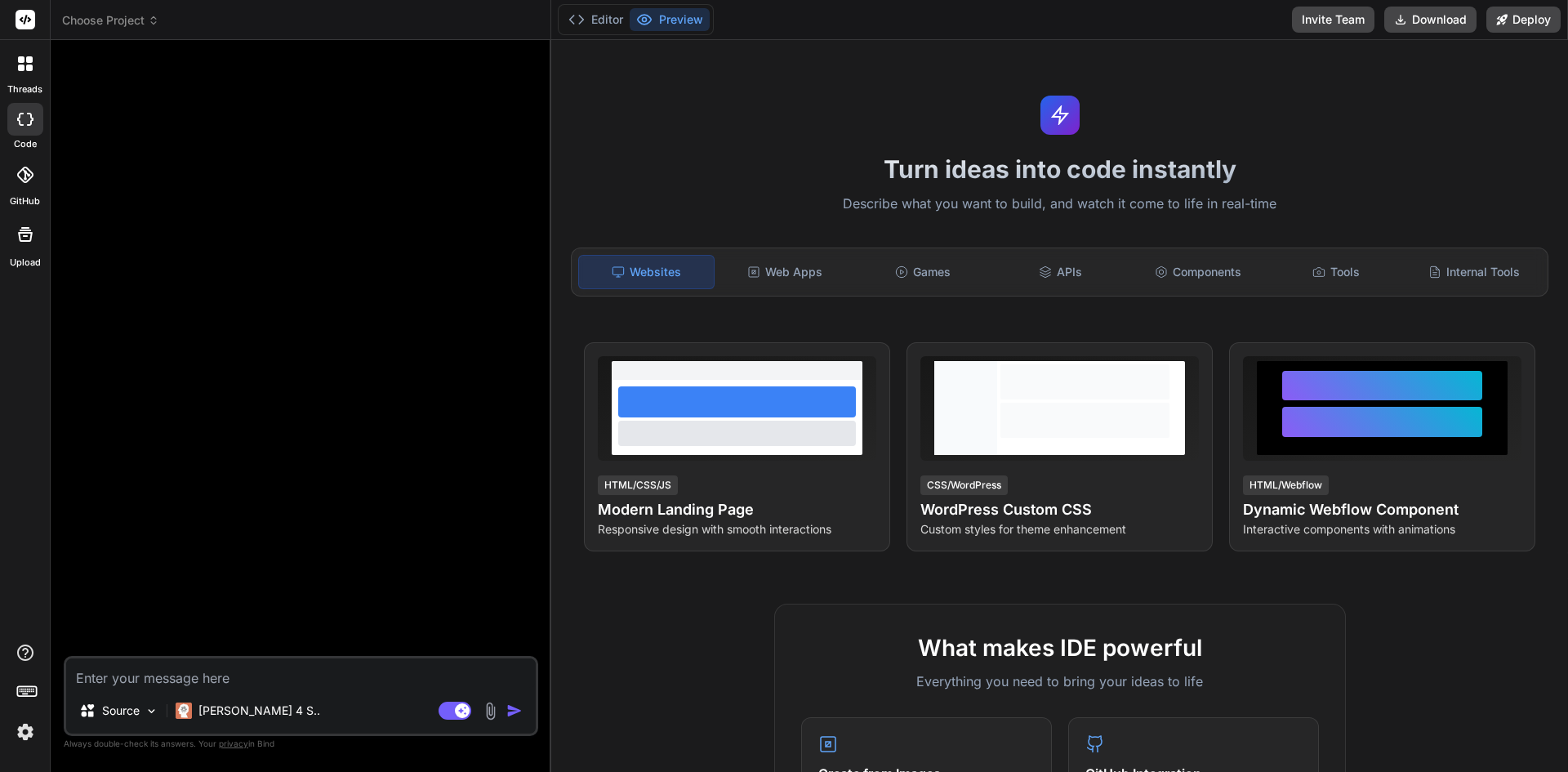
click at [30, 77] on div at bounding box center [25, 64] width 35 height 35
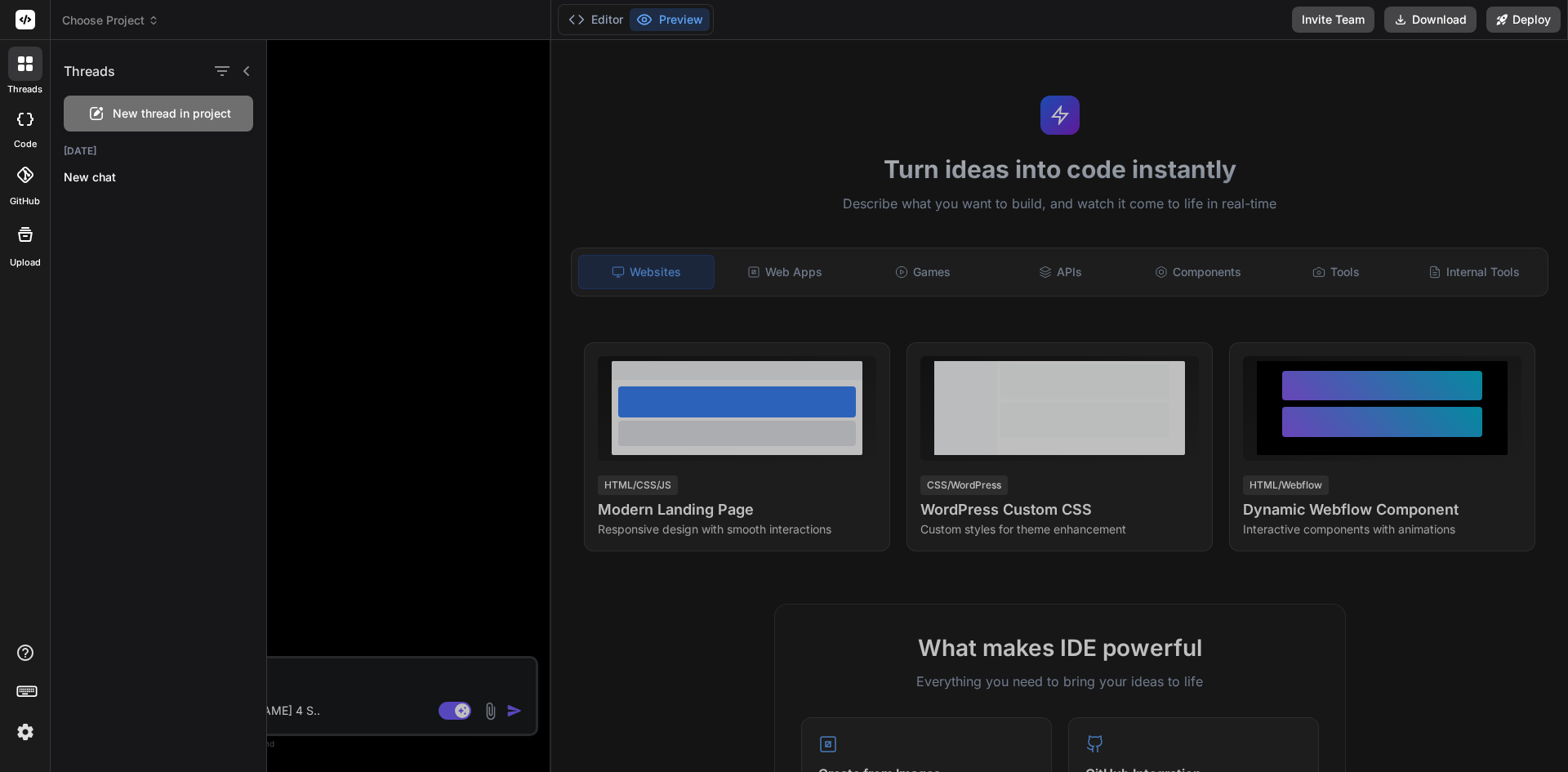
click at [22, 22] on icon at bounding box center [26, 20] width 12 height 10
click at [27, 147] on label "code" at bounding box center [25, 144] width 23 height 14
type textarea "x"
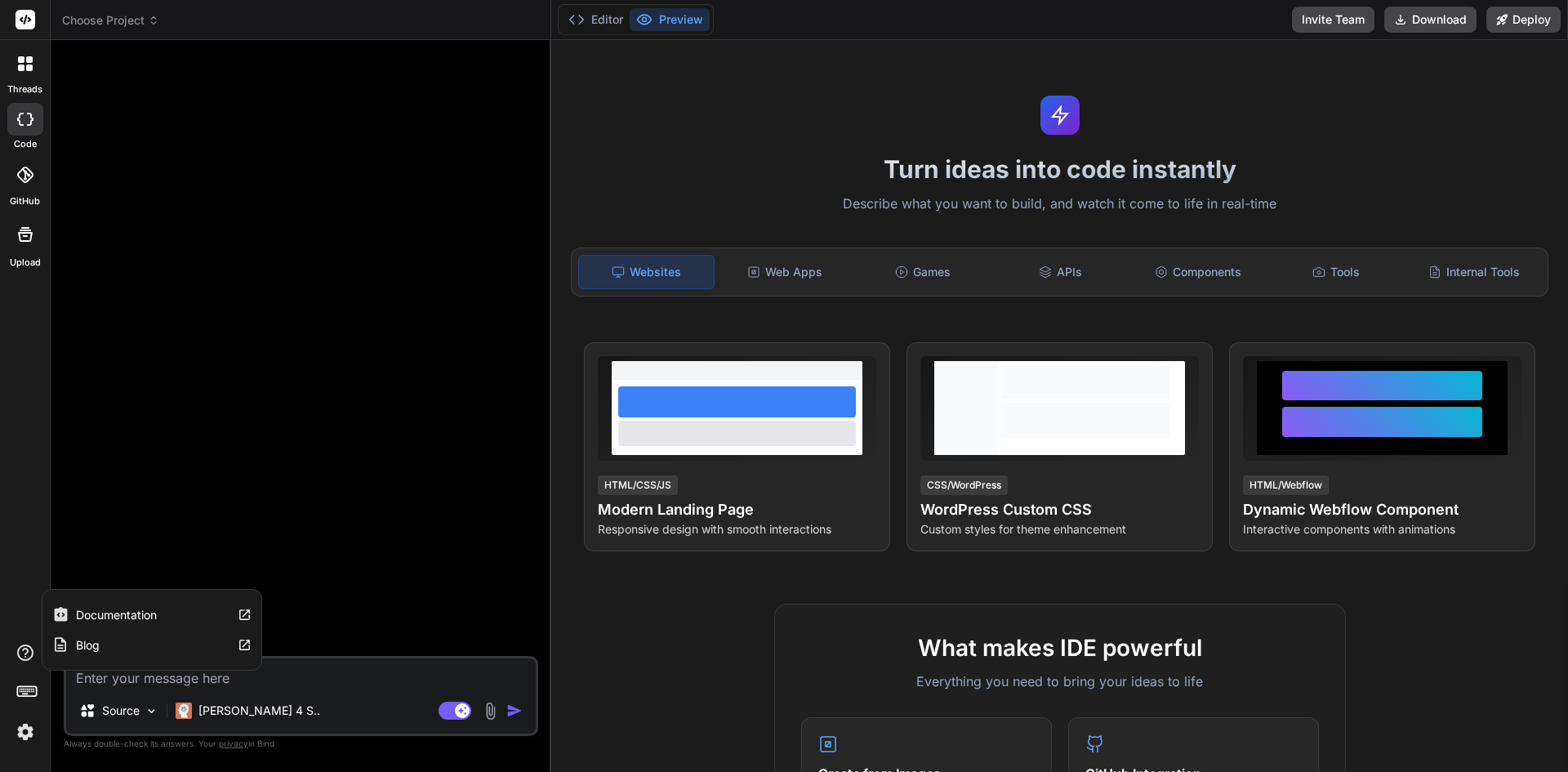
click at [26, 654] on icon at bounding box center [25, 653] width 16 height 16
click at [30, 691] on rect at bounding box center [30, 692] width 2 height 2
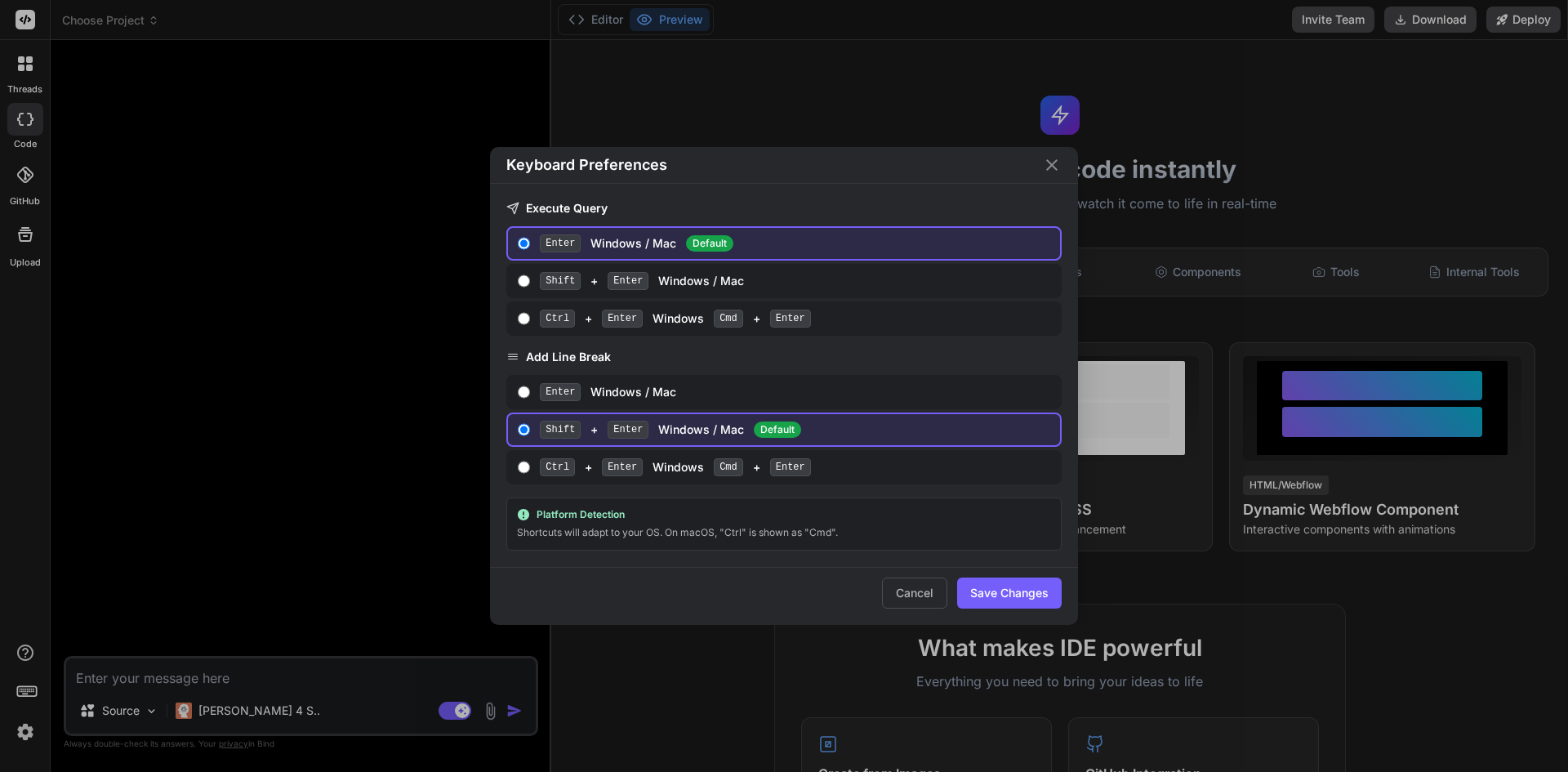
click at [30, 691] on div "Keyboard Preferences Execute Query Enter Windows / Mac Default Shift + Enter Wi…" at bounding box center [784, 386] width 1568 height 772
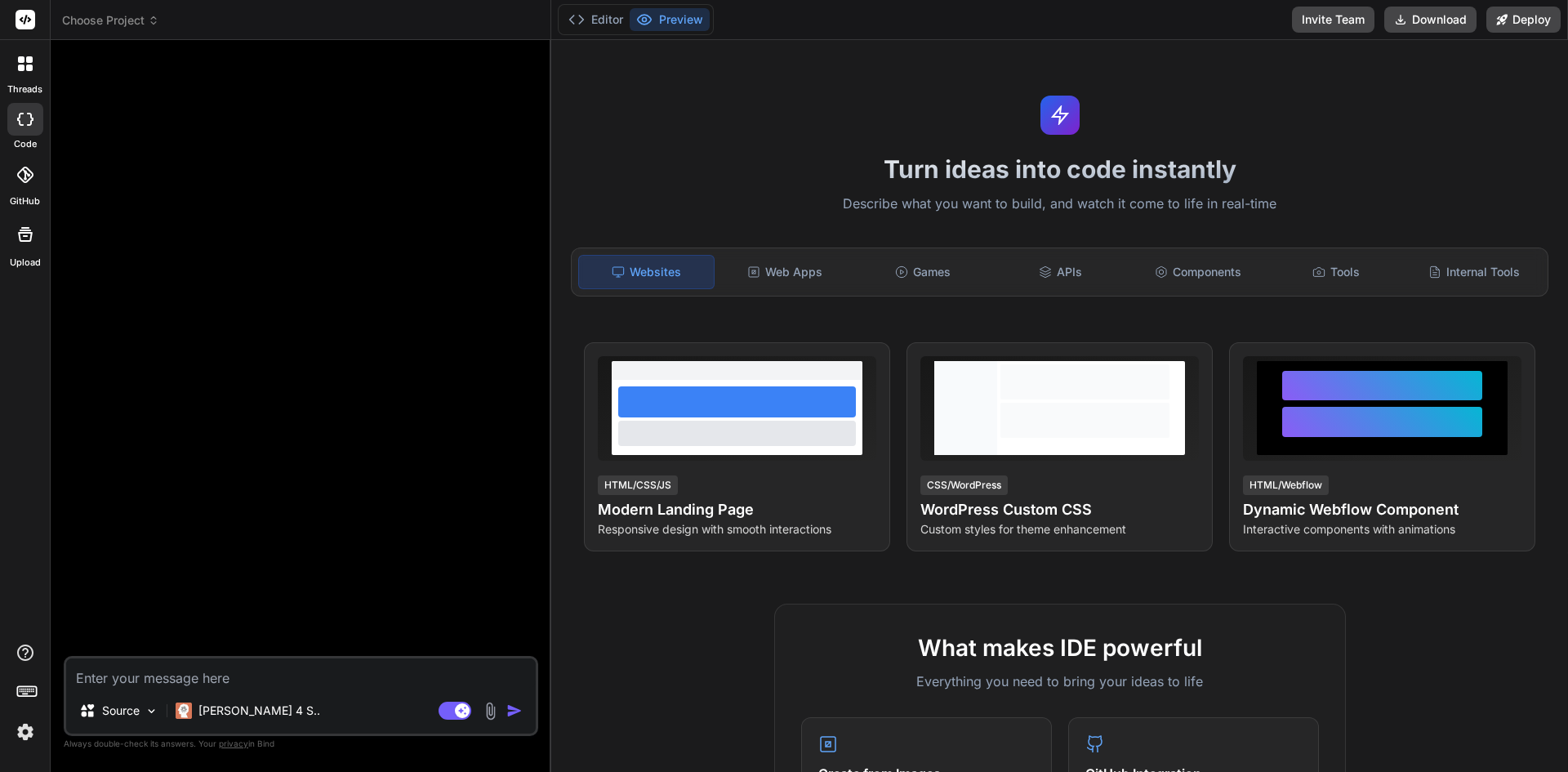
click at [30, 727] on img at bounding box center [26, 732] width 28 height 28
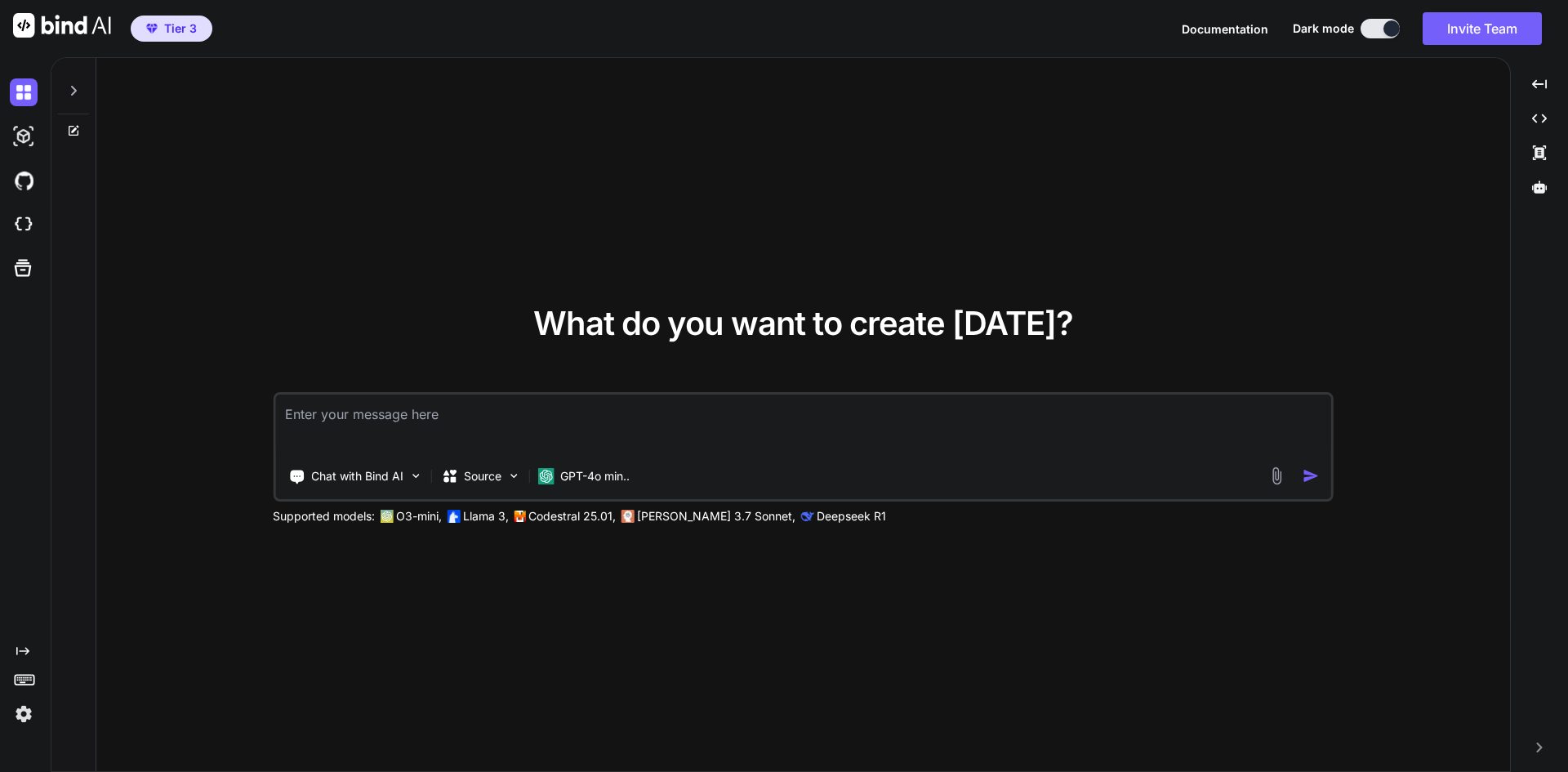
type textarea "x"
click at [25, 715] on img at bounding box center [24, 714] width 28 height 28
